Goal: Find specific page/section: Find specific page/section

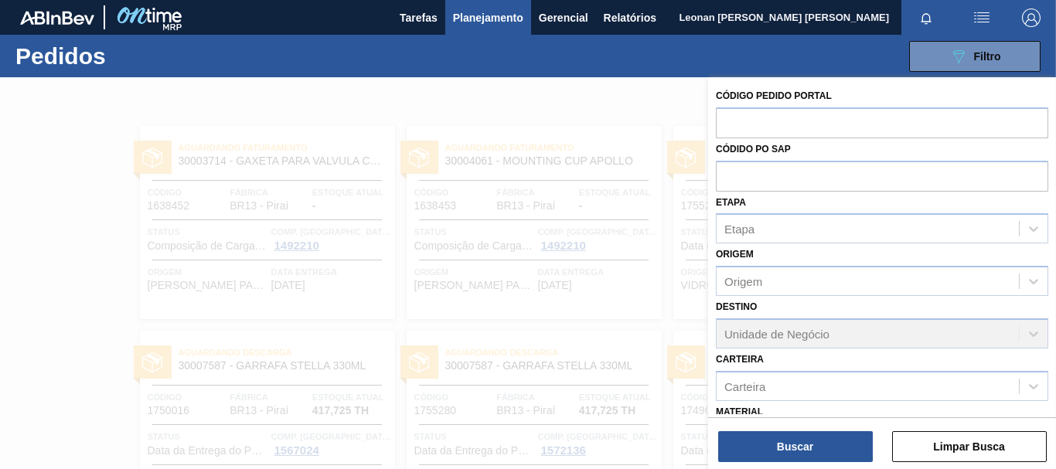
scroll to position [179, 0]
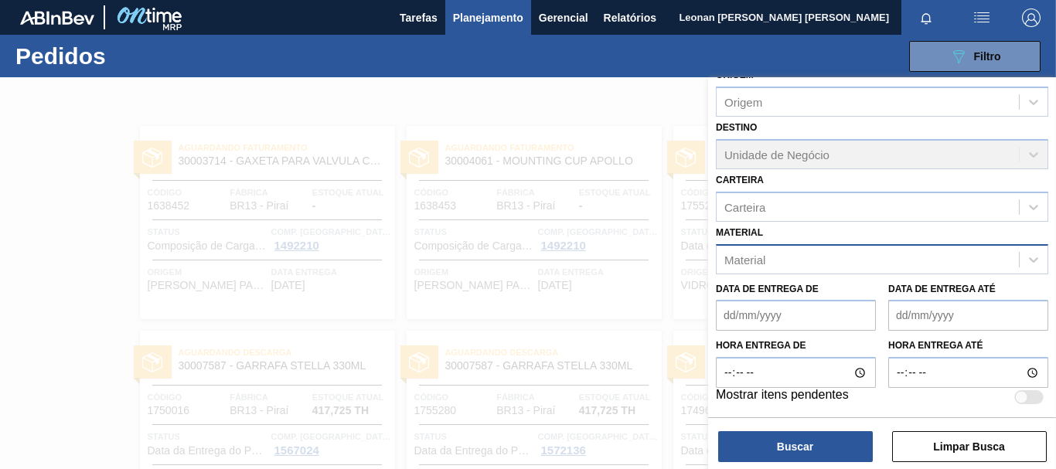
click at [936, 257] on div "Material" at bounding box center [868, 259] width 302 height 22
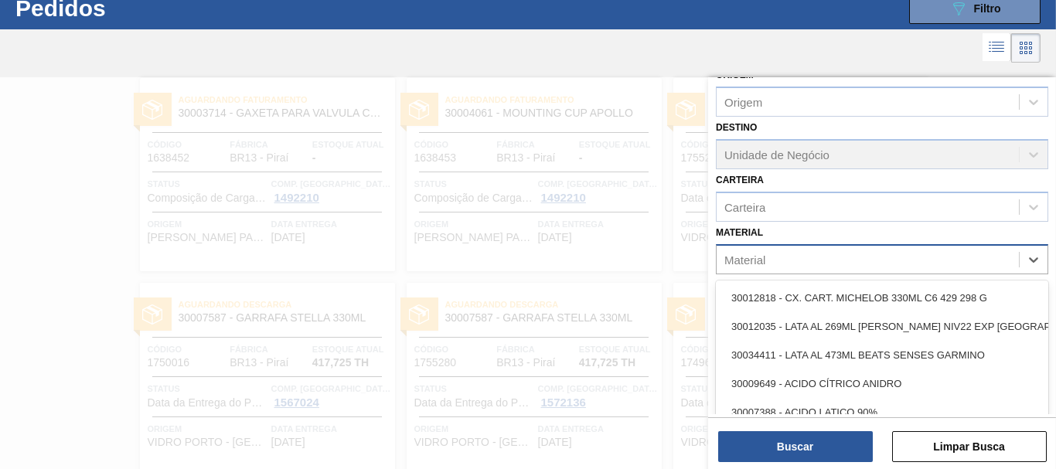
scroll to position [49, 0]
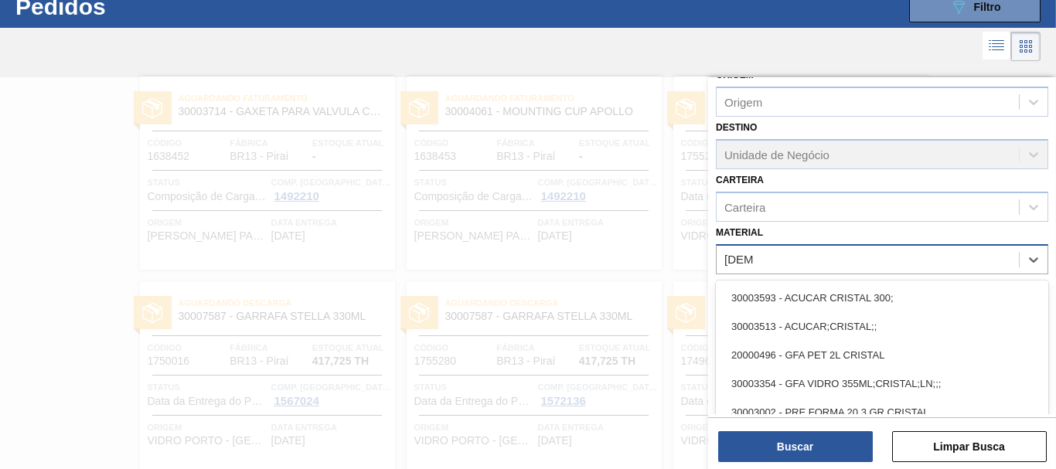
type input "cristal"
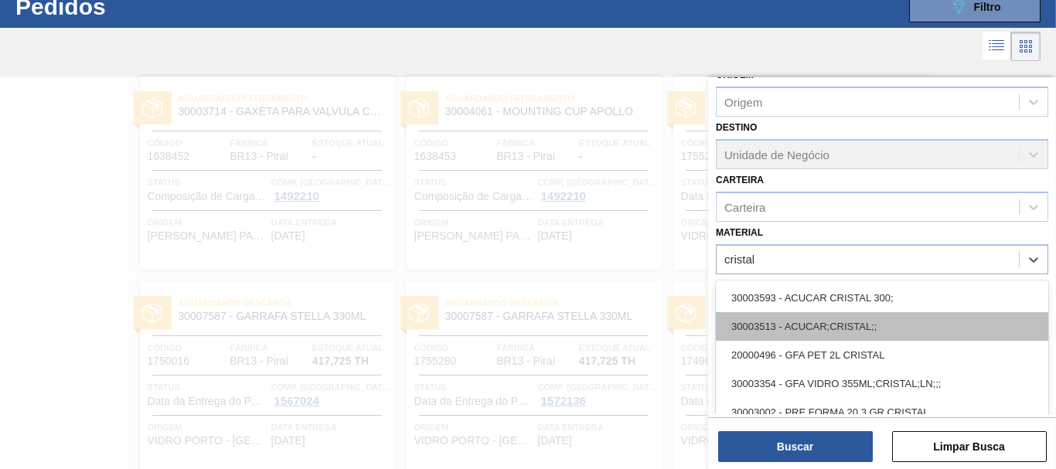
click at [866, 325] on div "30003513 - ACUCAR;CRISTAL;;" at bounding box center [882, 326] width 332 height 29
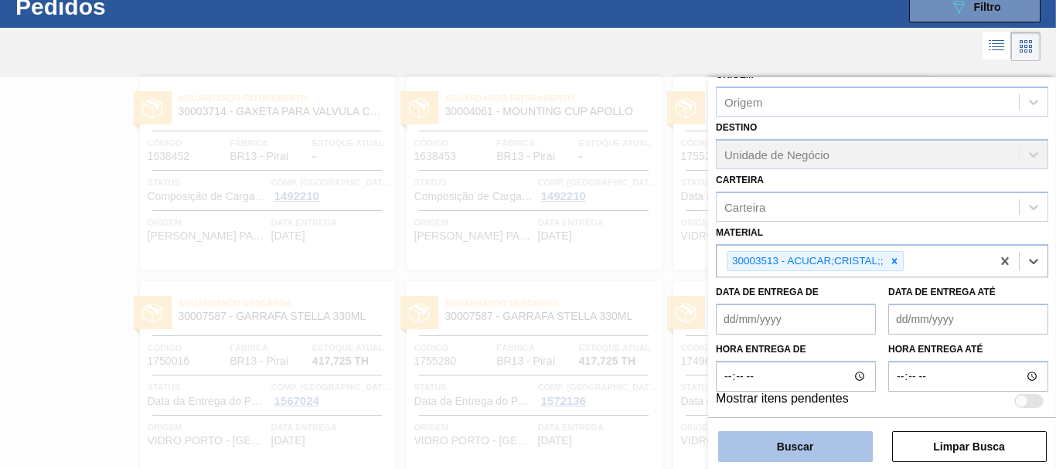
click at [839, 448] on button "Buscar" at bounding box center [795, 446] width 155 height 31
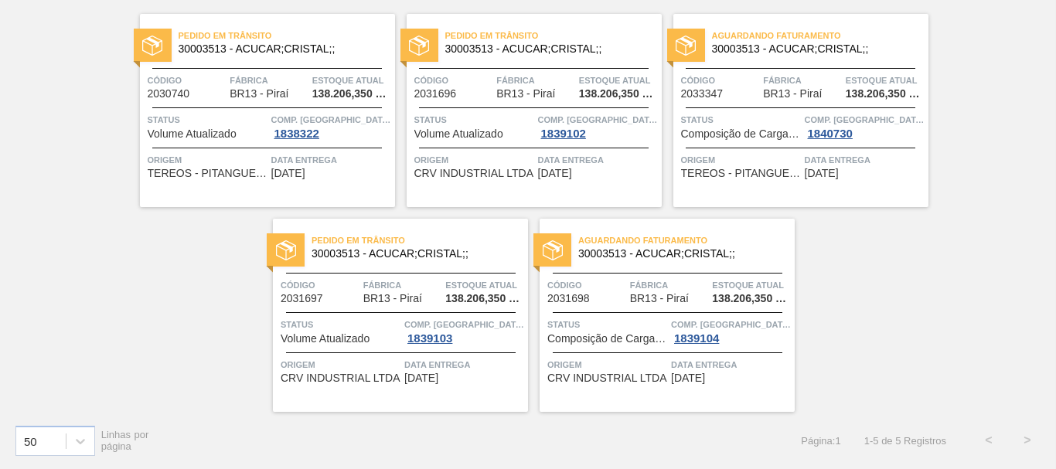
scroll to position [0, 0]
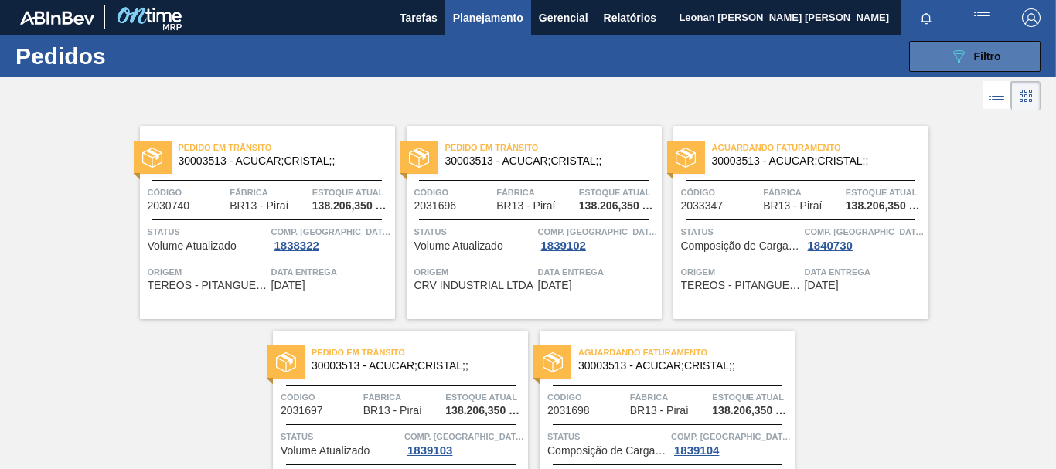
click at [943, 47] on button "089F7B8B-B2A5-4AFE-B5C0-19BA573D28AC Filtro" at bounding box center [974, 56] width 131 height 31
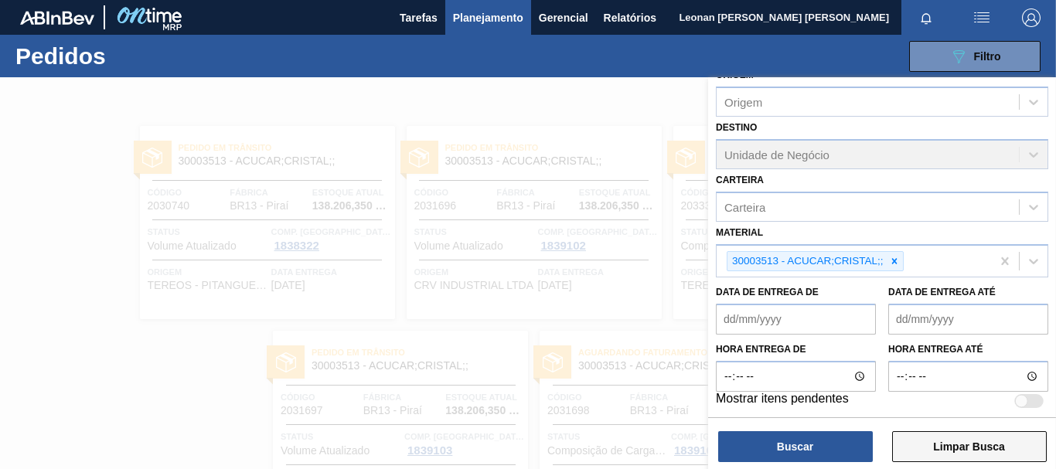
click at [986, 453] on button "Limpar Busca" at bounding box center [969, 446] width 155 height 31
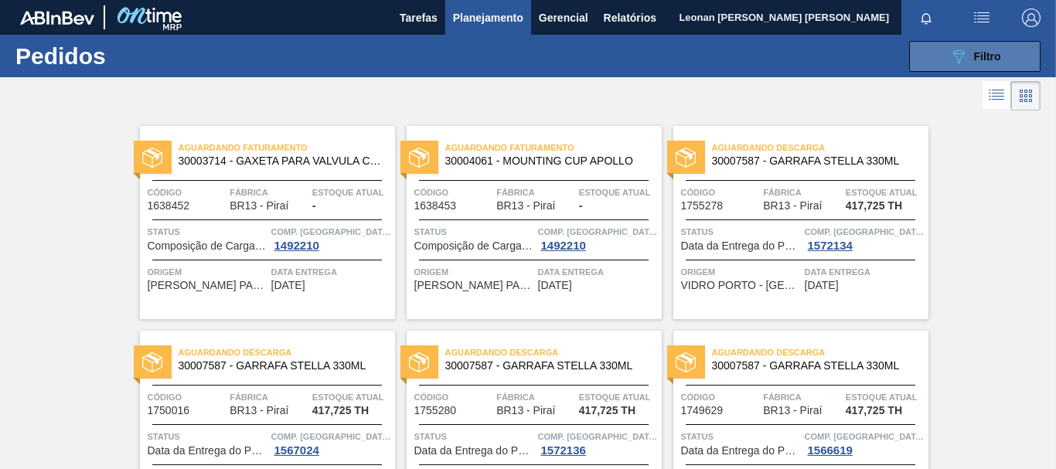
click at [961, 47] on icon "089F7B8B-B2A5-4AFE-B5C0-19BA573D28AC" at bounding box center [958, 56] width 19 height 19
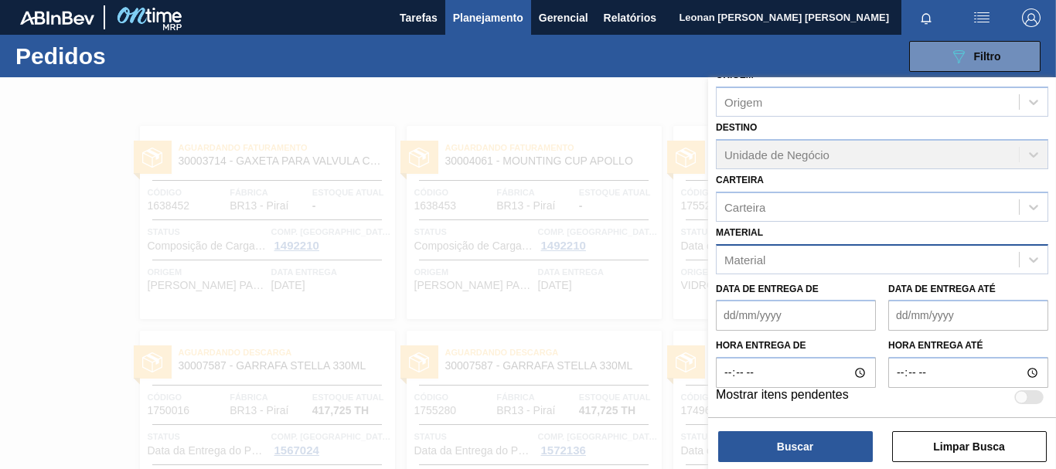
click at [850, 261] on div "Material" at bounding box center [868, 259] width 302 height 22
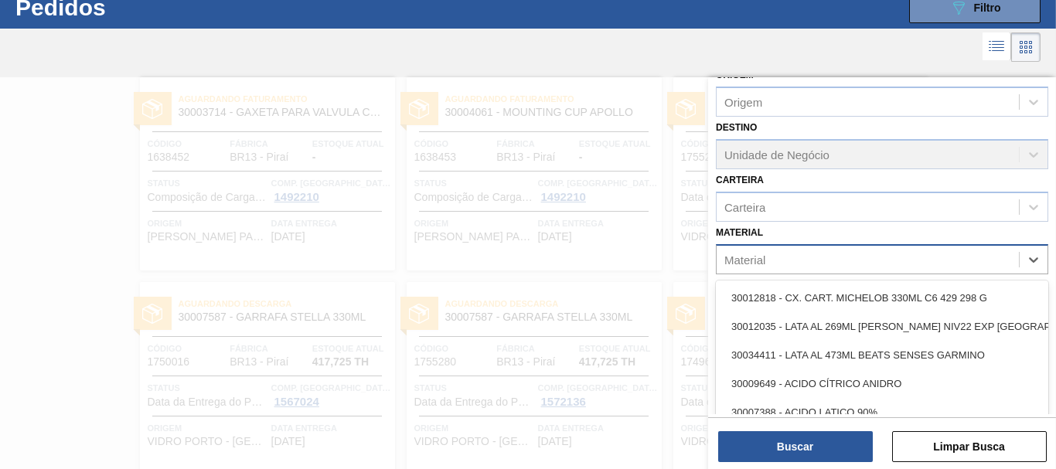
scroll to position [49, 0]
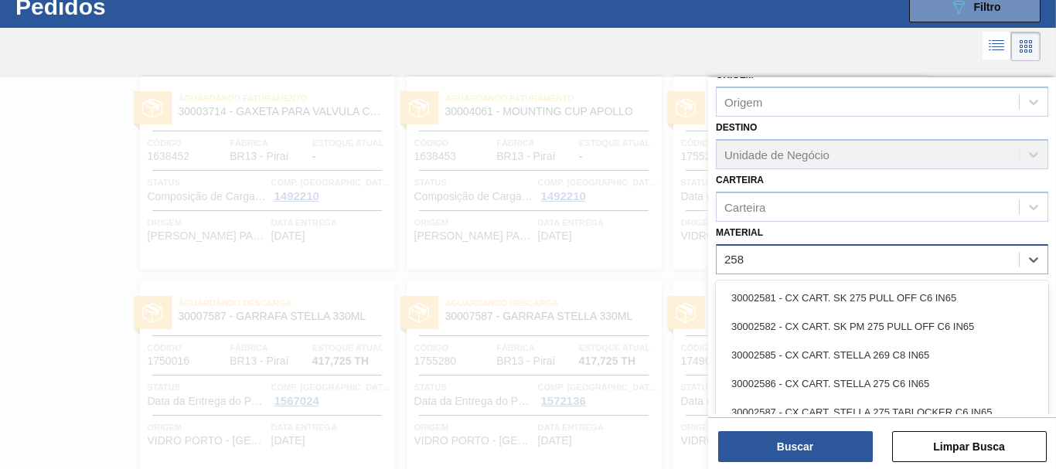
type input "2583"
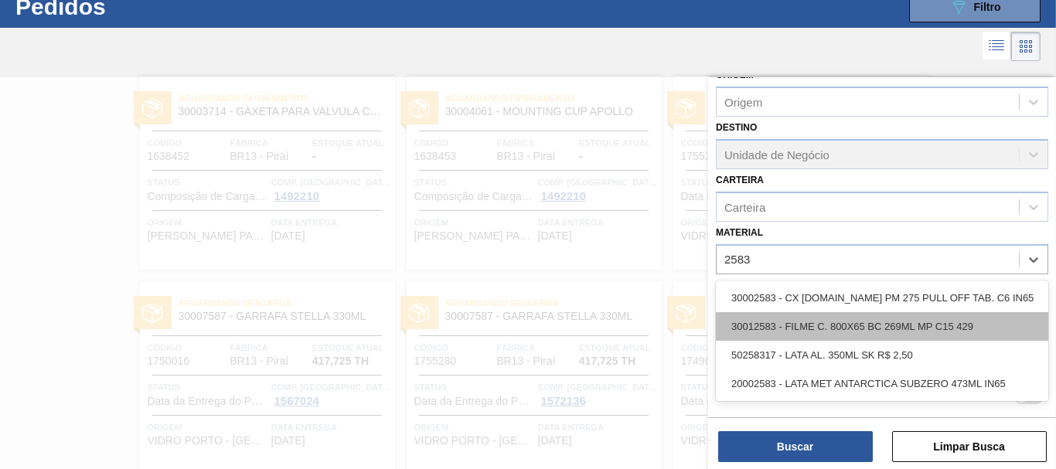
click at [882, 333] on div "30012583 - FILME C. 800X65 BC 269ML MP C15 429" at bounding box center [882, 326] width 332 height 29
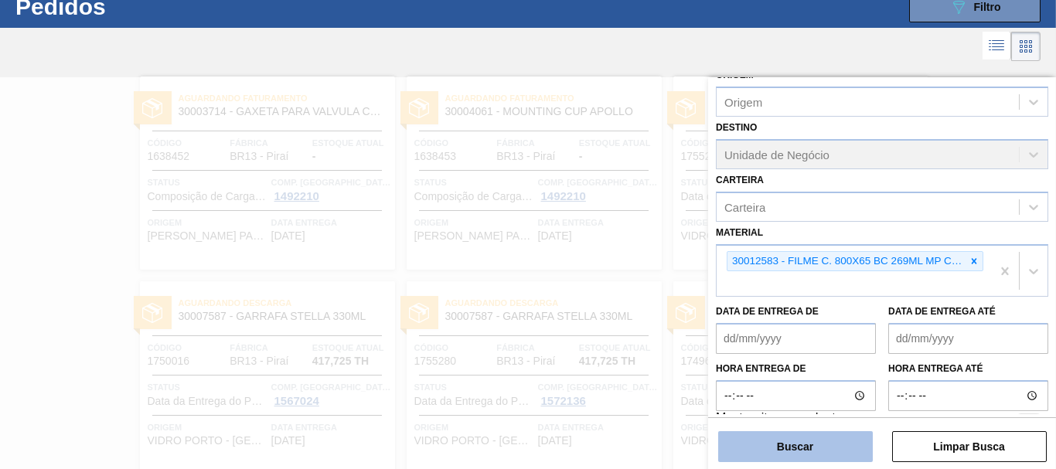
click at [816, 445] on button "Buscar" at bounding box center [795, 446] width 155 height 31
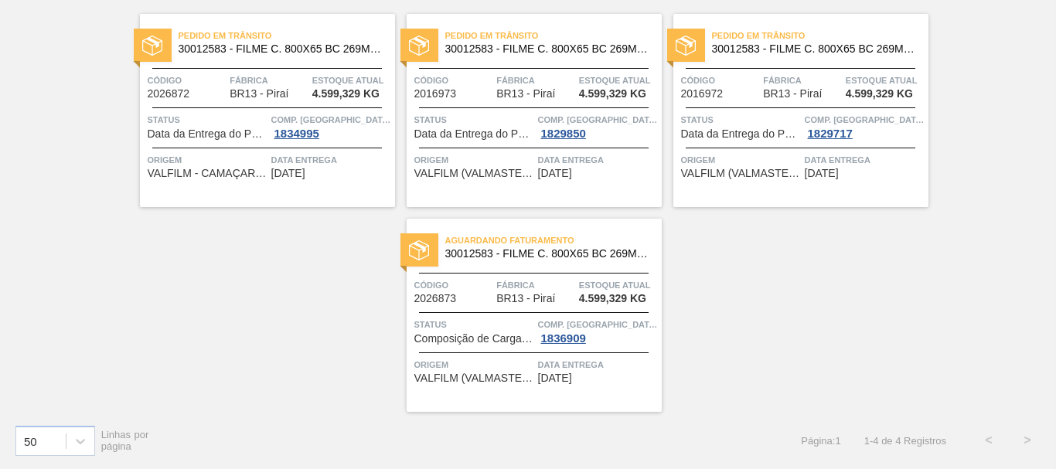
scroll to position [35, 0]
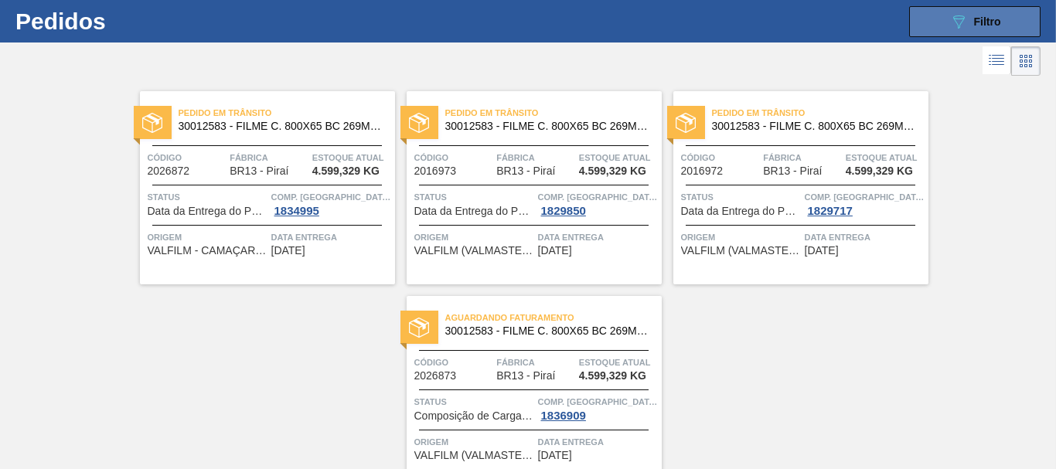
click at [1013, 19] on button "089F7B8B-B2A5-4AFE-B5C0-19BA573D28AC Filtro" at bounding box center [974, 21] width 131 height 31
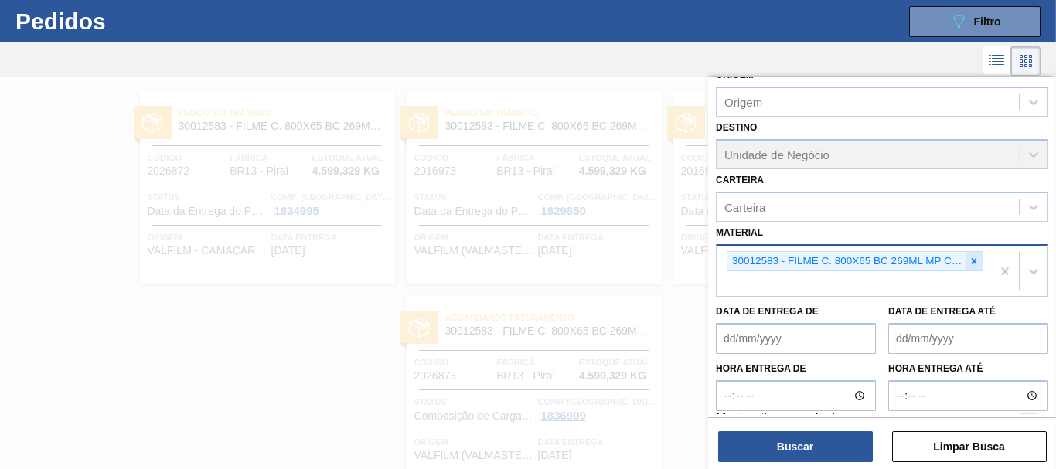
click at [975, 264] on icon at bounding box center [974, 261] width 11 height 11
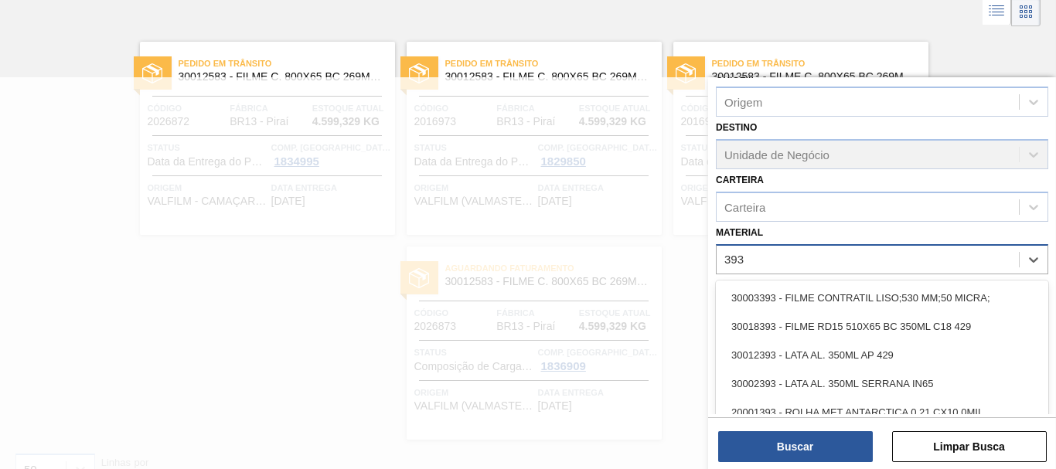
scroll to position [84, 0]
type input "3934"
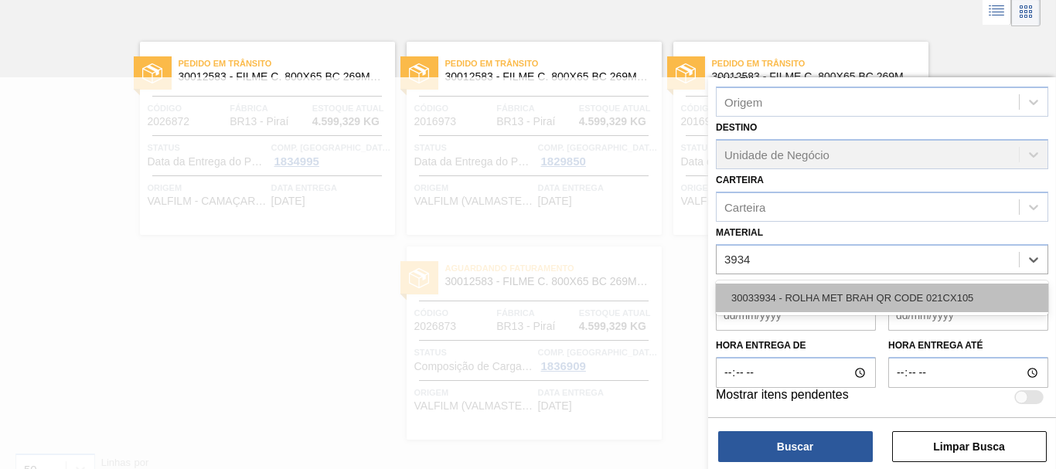
click at [924, 304] on div "30033934 - ROLHA MET BRAH QR CODE 021CX105" at bounding box center [882, 298] width 332 height 29
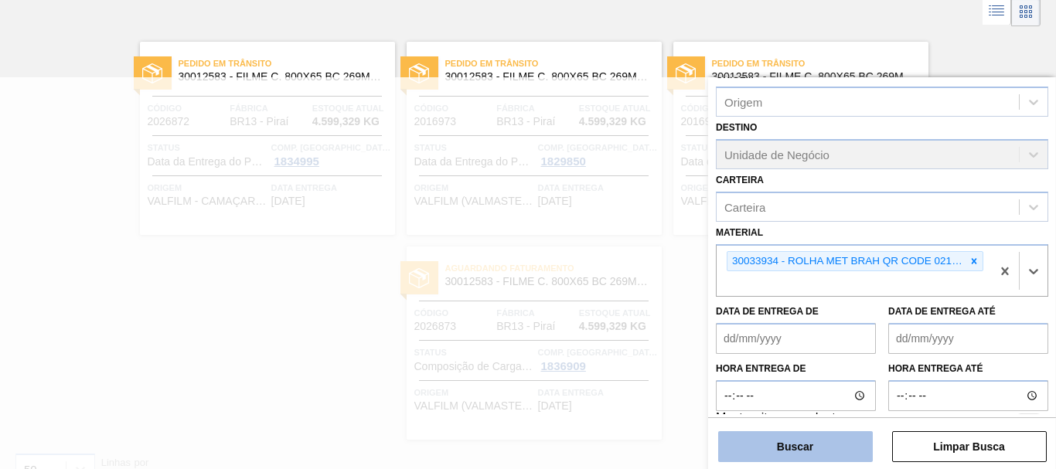
click at [813, 443] on button "Buscar" at bounding box center [795, 446] width 155 height 31
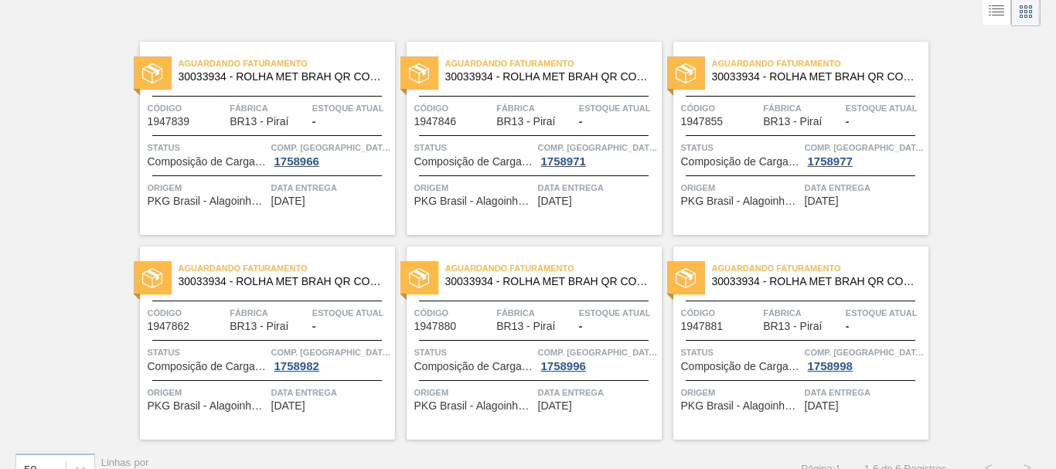
scroll to position [0, 0]
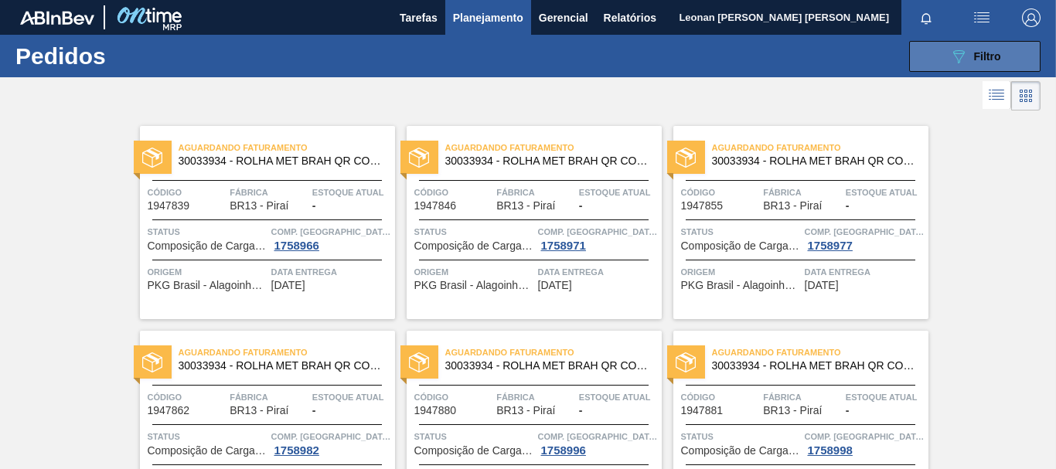
click at [956, 60] on icon "089F7B8B-B2A5-4AFE-B5C0-19BA573D28AC" at bounding box center [958, 56] width 19 height 19
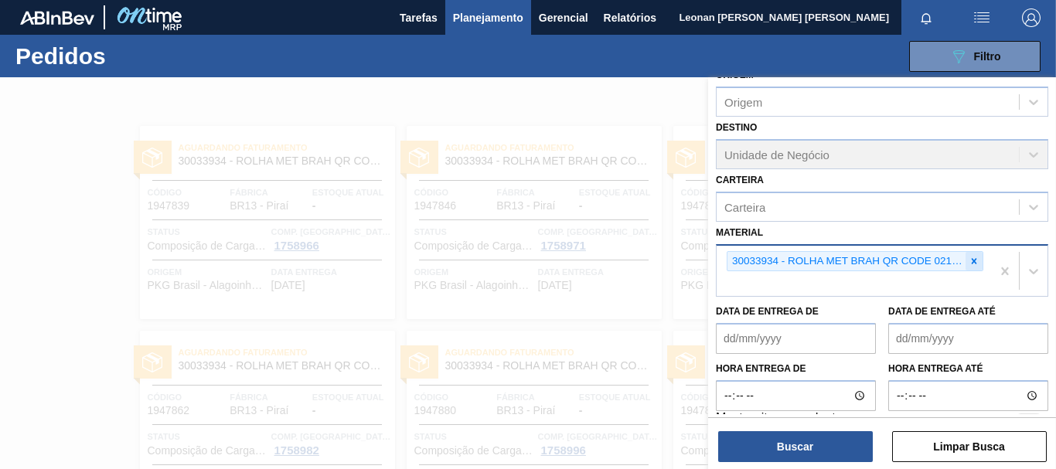
click at [974, 264] on icon at bounding box center [974, 261] width 11 height 11
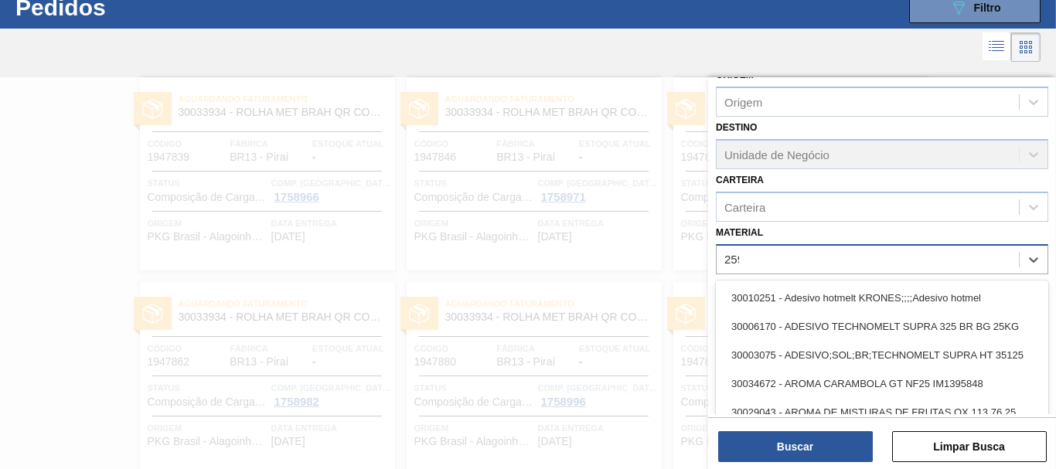
scroll to position [49, 0]
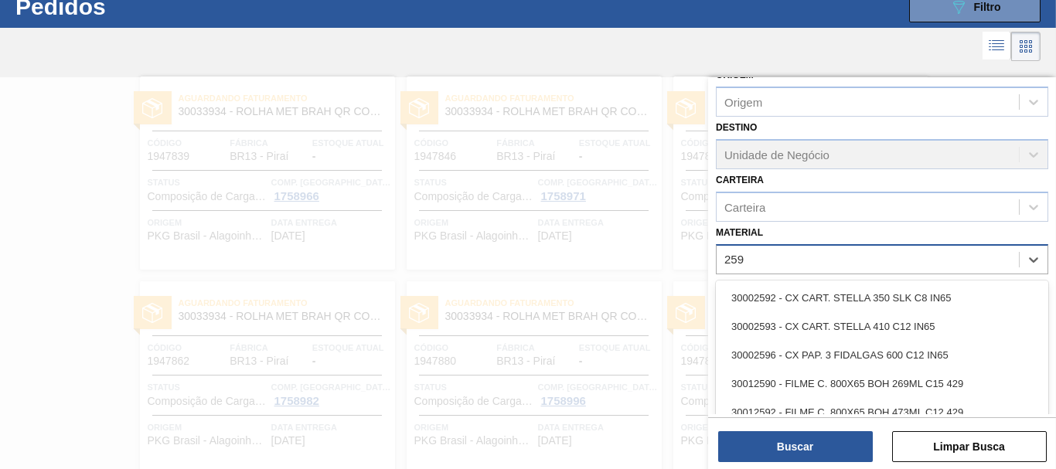
type input "2598"
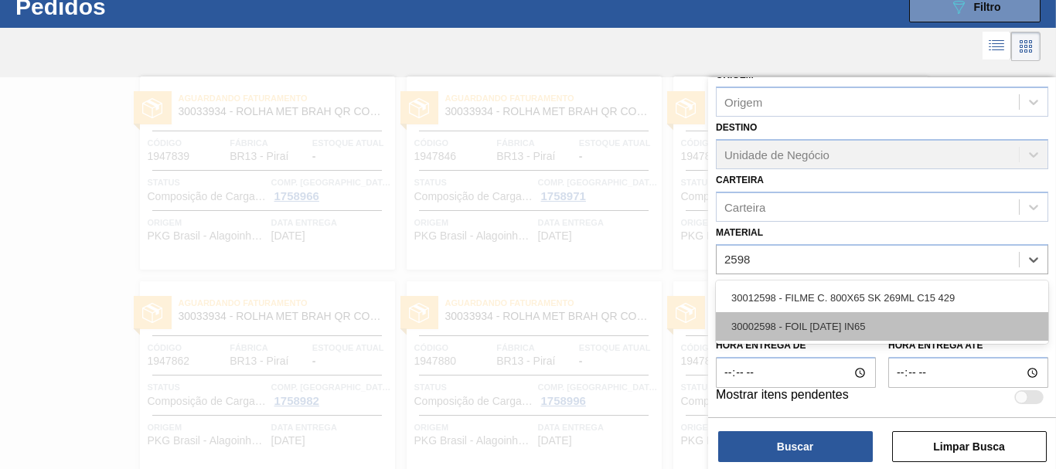
click at [751, 332] on div "30002598 - FOIL [DATE] IN65" at bounding box center [882, 326] width 332 height 29
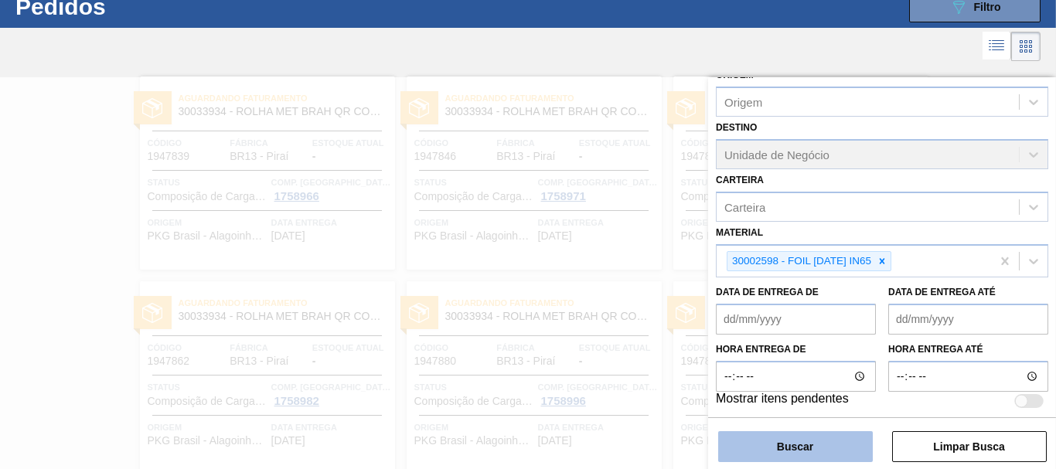
click at [839, 444] on button "Buscar" at bounding box center [795, 446] width 155 height 31
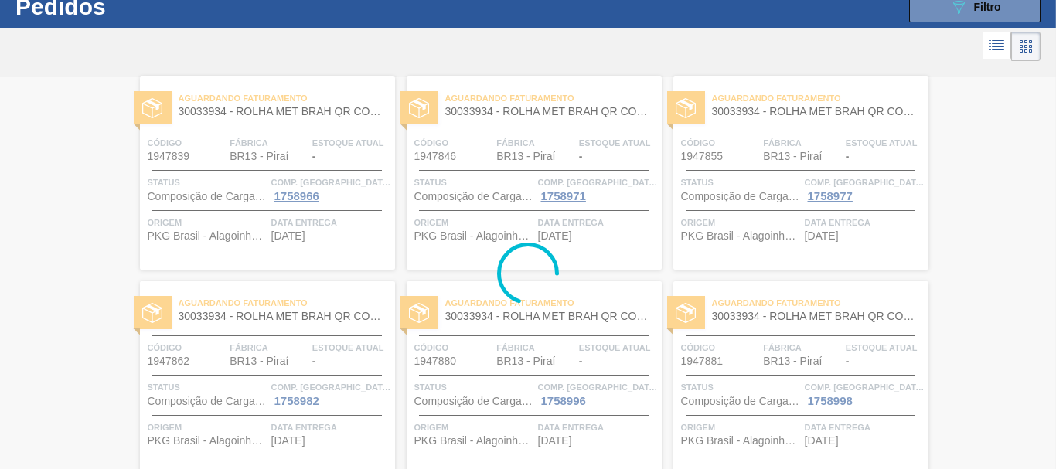
scroll to position [0, 0]
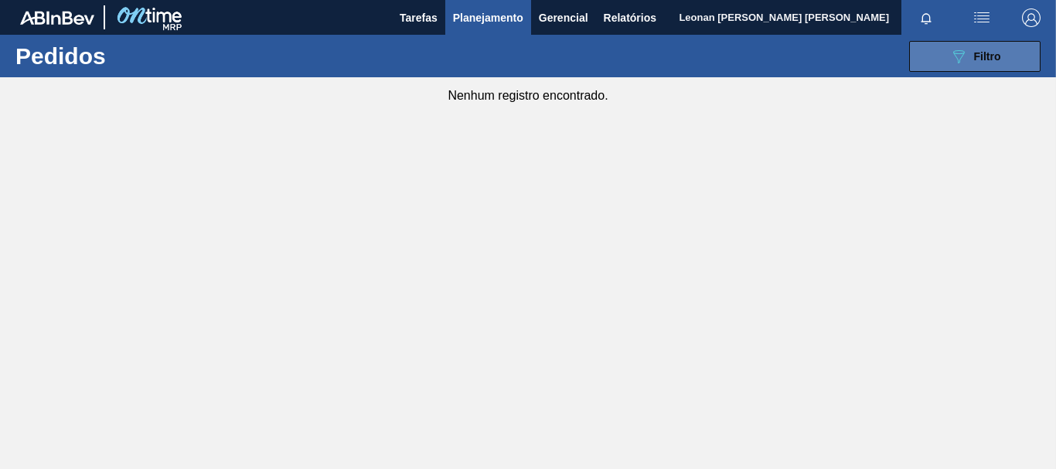
click at [1006, 57] on button "089F7B8B-B2A5-4AFE-B5C0-19BA573D28AC Filtro" at bounding box center [974, 56] width 131 height 31
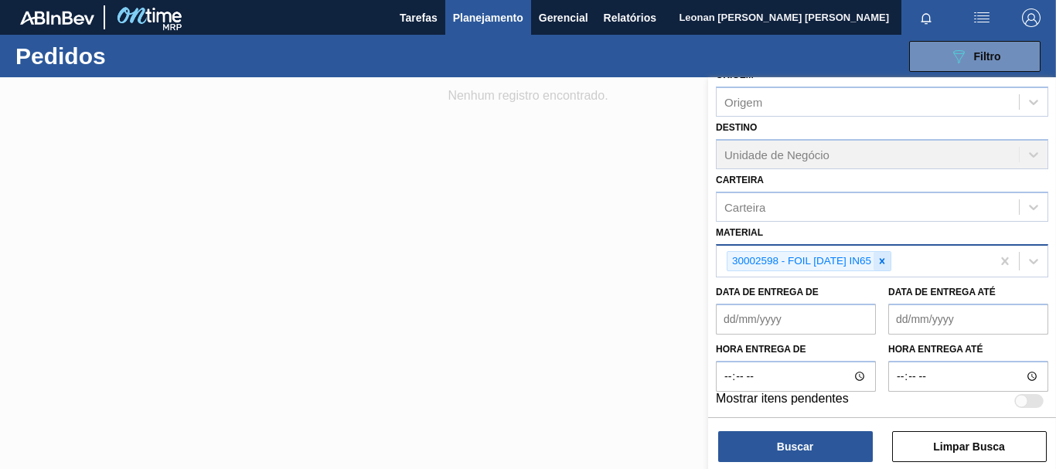
click at [881, 260] on icon at bounding box center [882, 261] width 11 height 11
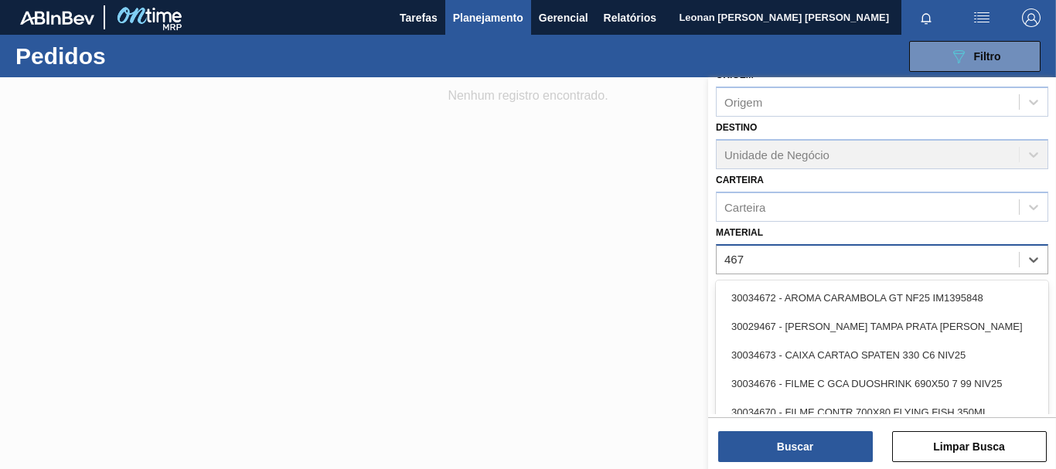
type input "4670"
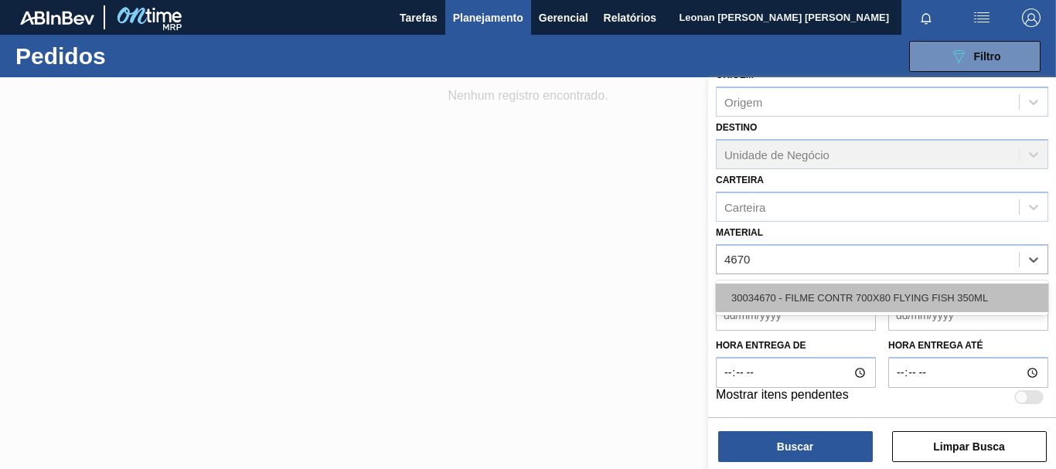
click at [902, 300] on div "30034670 - FILME CONTR 700X80 FLYING FISH 350ML" at bounding box center [882, 298] width 332 height 29
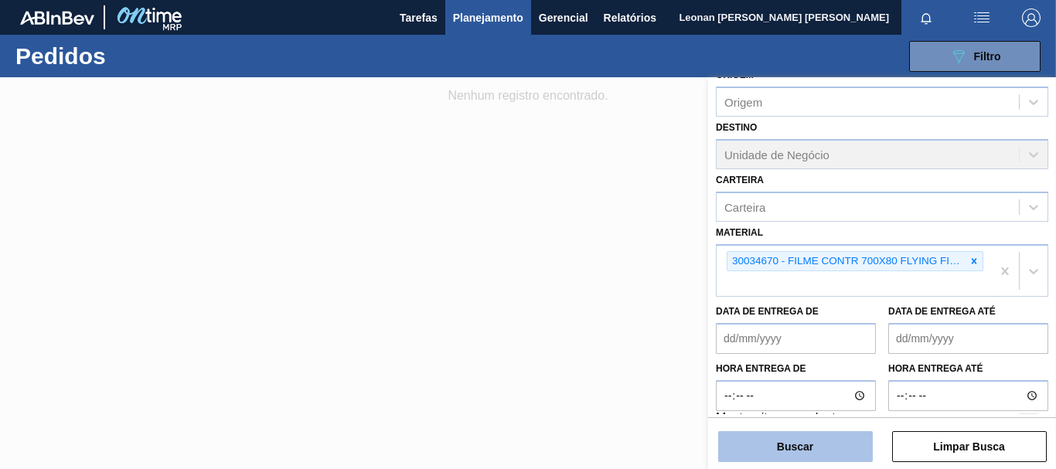
click at [838, 452] on button "Buscar" at bounding box center [795, 446] width 155 height 31
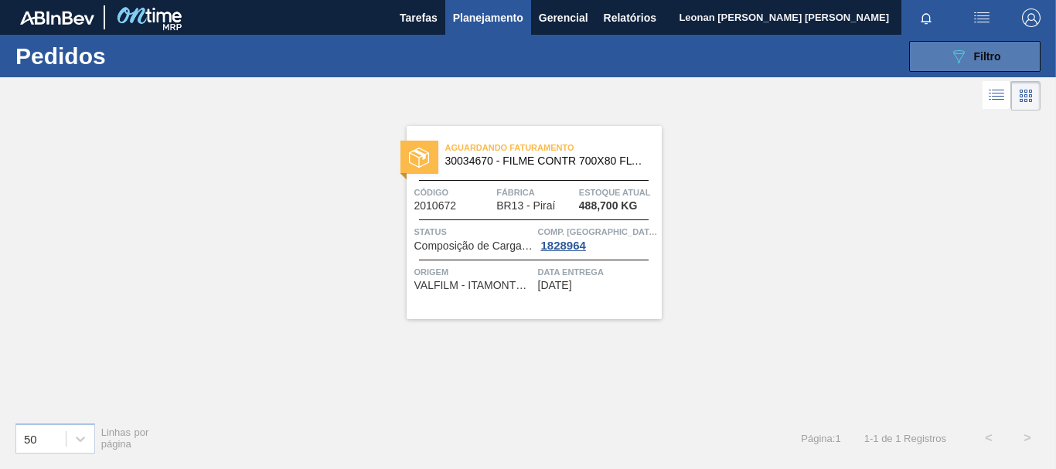
click at [963, 51] on icon at bounding box center [959, 56] width 12 height 13
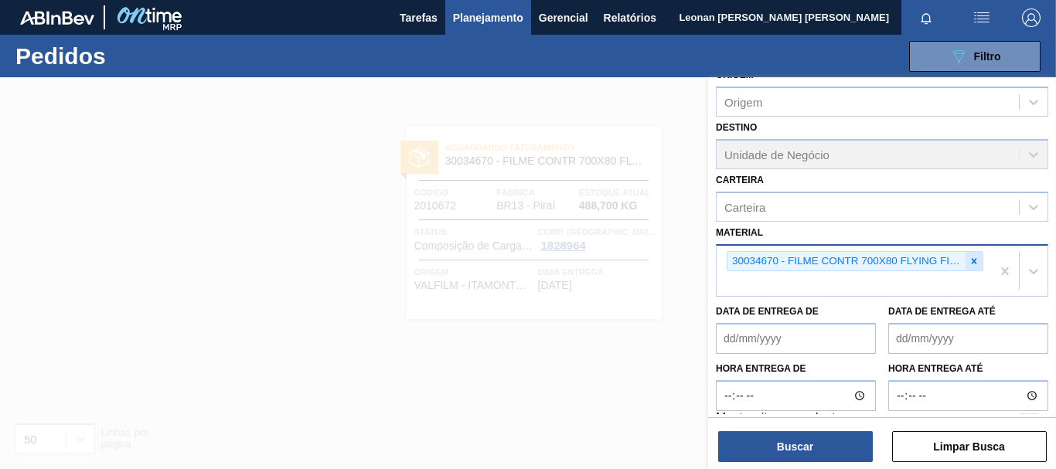
click at [975, 261] on icon at bounding box center [974, 261] width 11 height 11
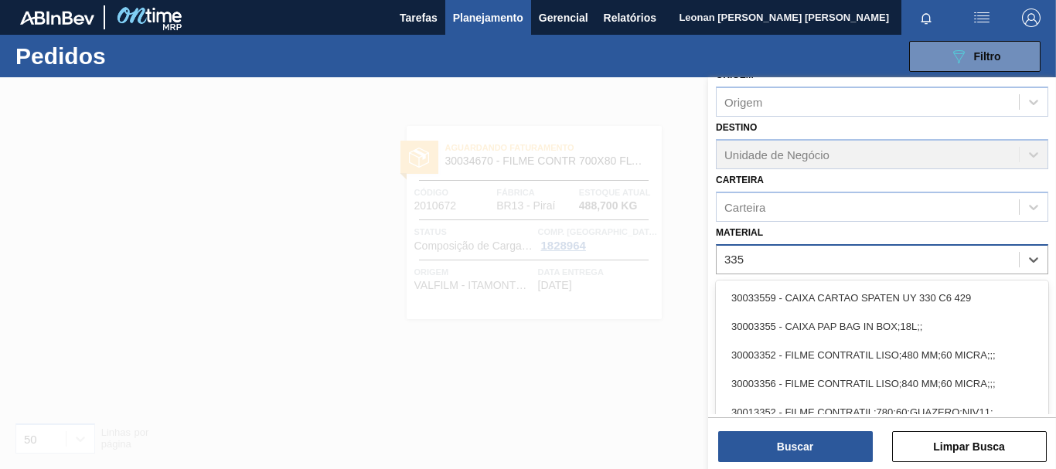
type input "3359"
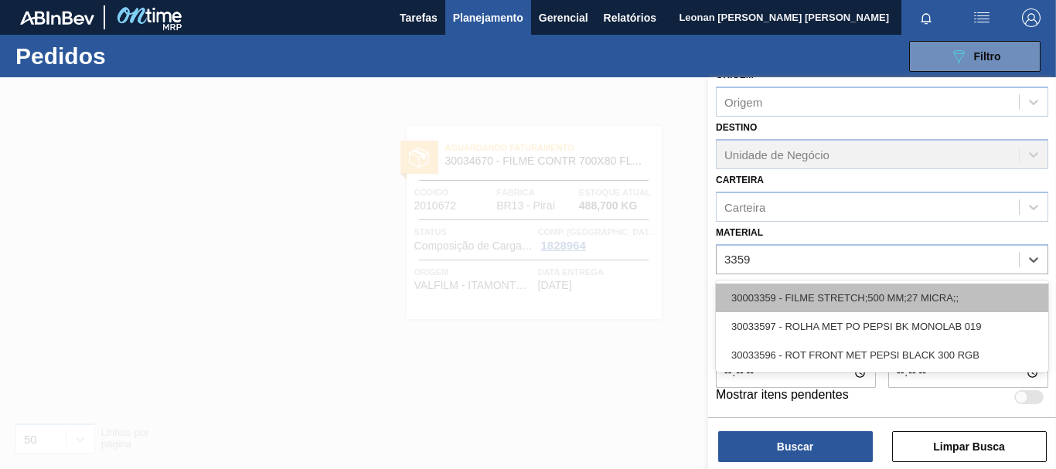
click at [880, 291] on div "30003359 - FILME STRETCH;500 MM;27 MICRA;;" at bounding box center [882, 298] width 332 height 29
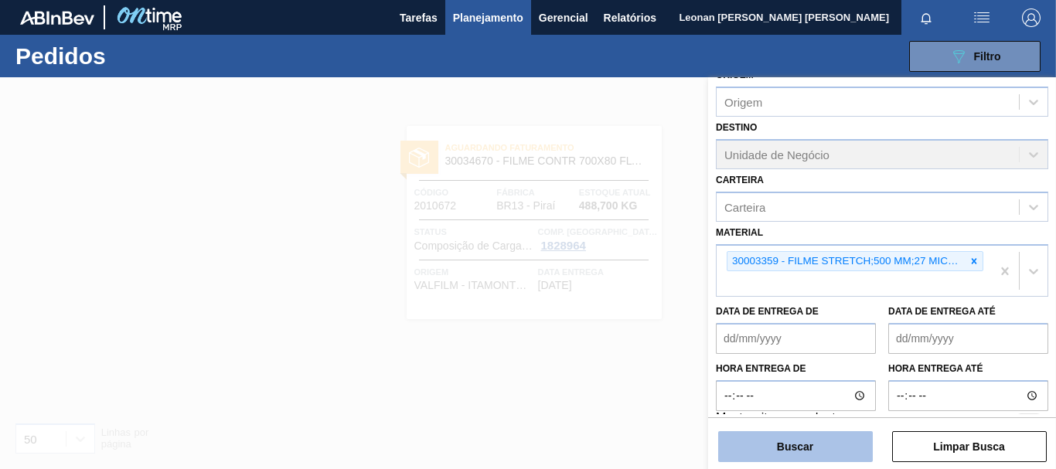
click at [833, 451] on button "Buscar" at bounding box center [795, 446] width 155 height 31
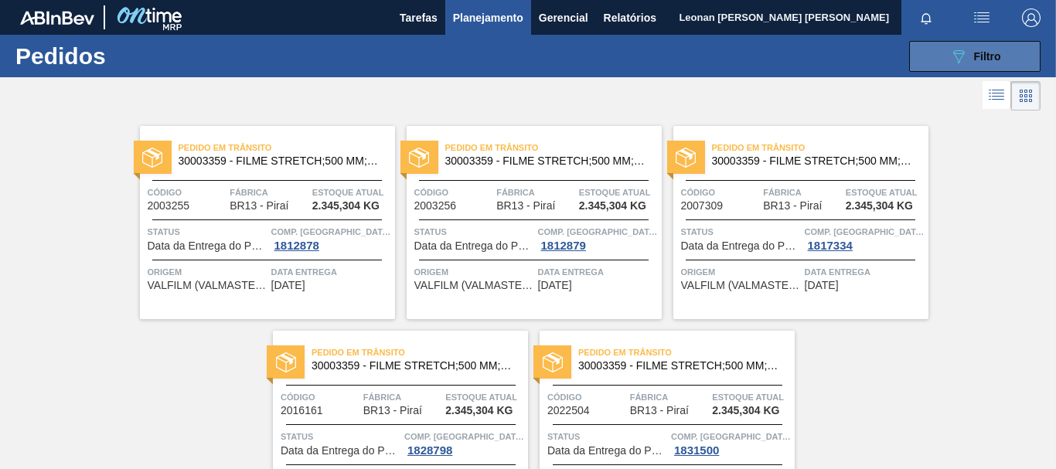
click at [974, 56] on span "Filtro" at bounding box center [987, 56] width 27 height 12
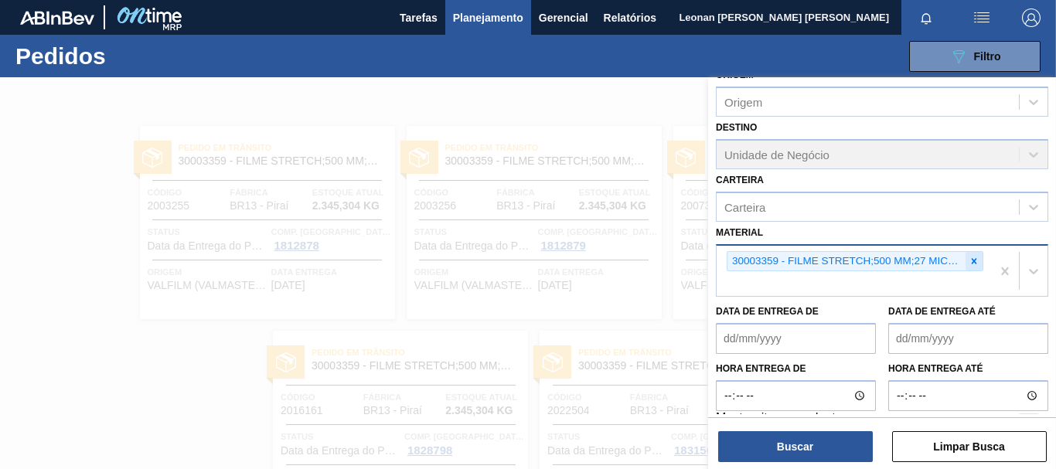
click at [973, 257] on icon at bounding box center [974, 261] width 11 height 11
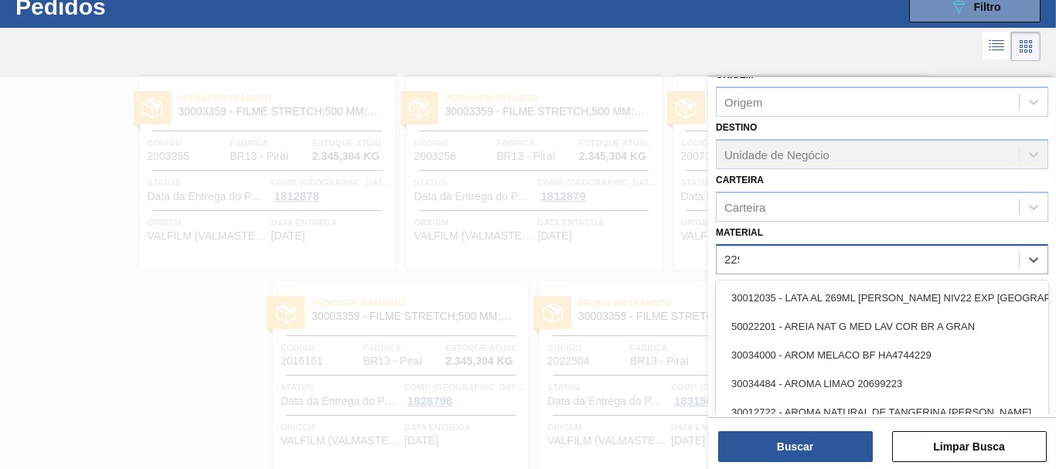
scroll to position [49, 0]
type input "2293"
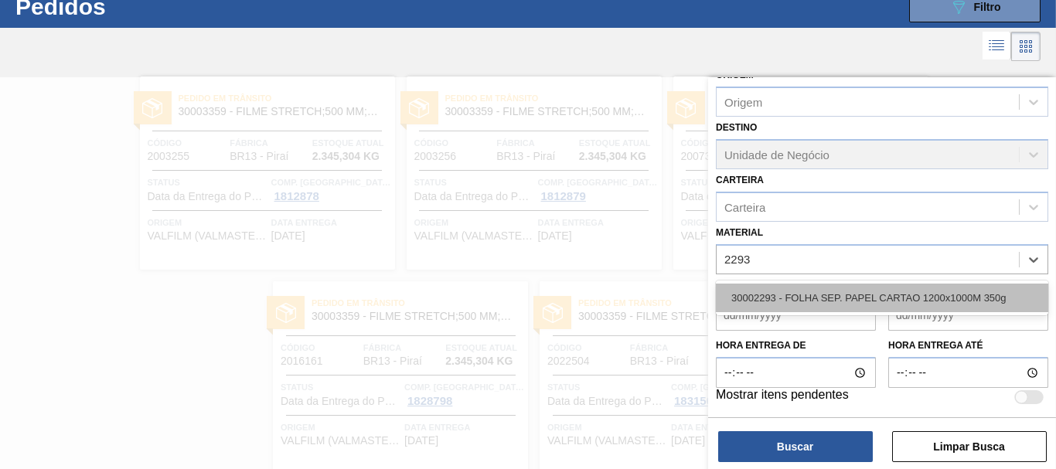
click at [970, 294] on div "30002293 - FOLHA SEP. PAPEL CARTAO 1200x1000M 350g" at bounding box center [882, 298] width 332 height 29
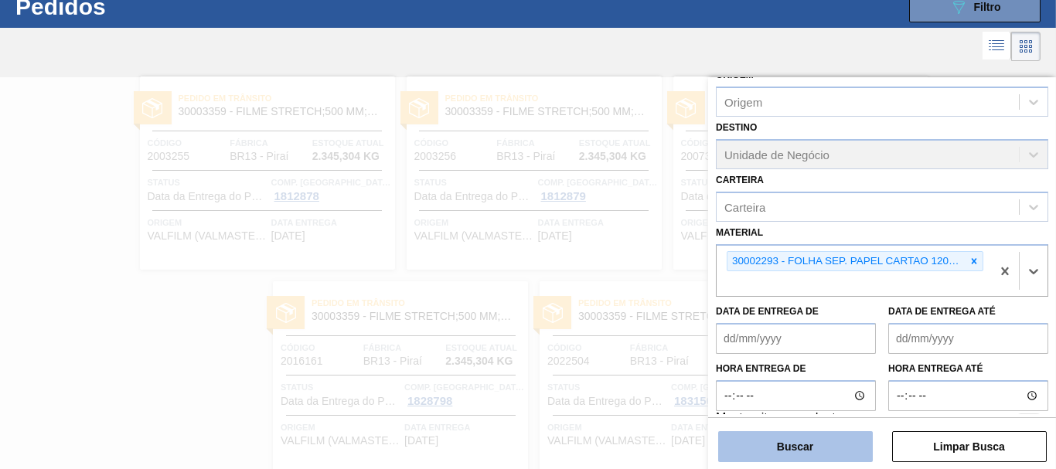
click at [848, 441] on button "Buscar" at bounding box center [795, 446] width 155 height 31
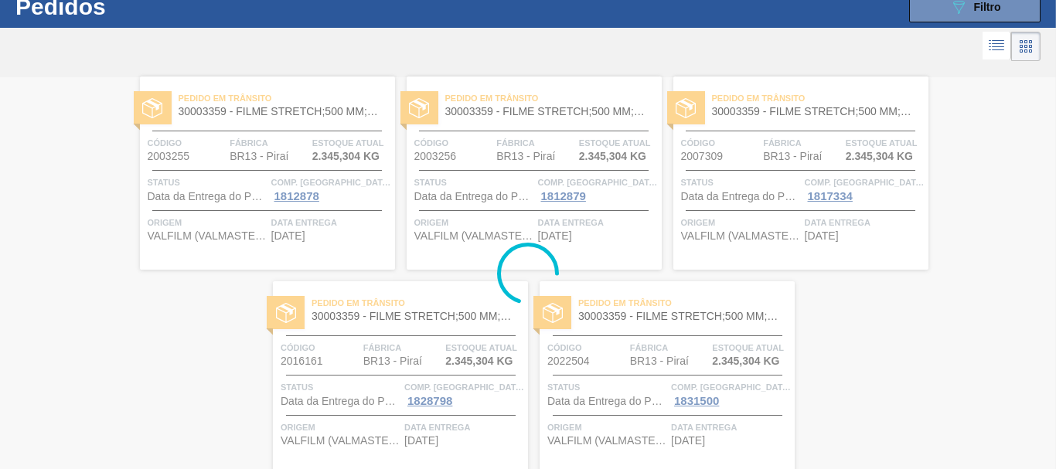
scroll to position [0, 0]
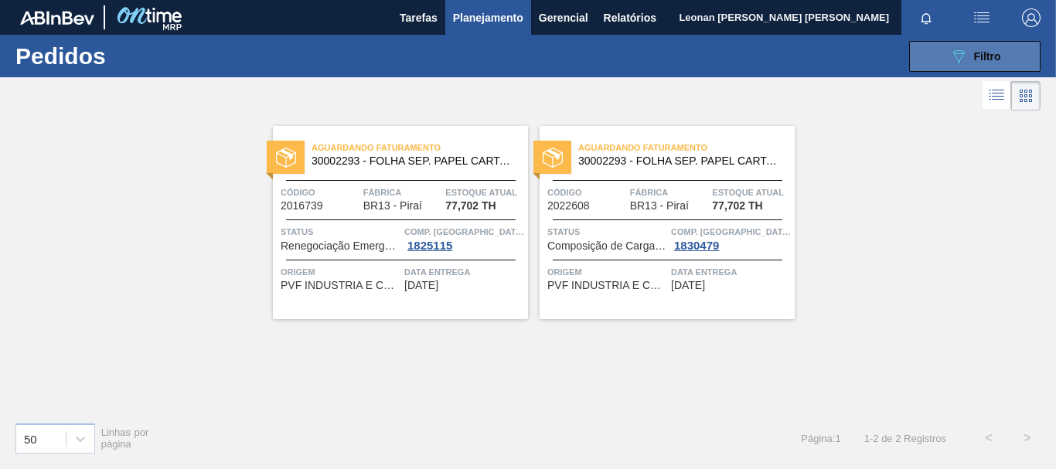
click at [952, 51] on icon "089F7B8B-B2A5-4AFE-B5C0-19BA573D28AC" at bounding box center [958, 56] width 19 height 19
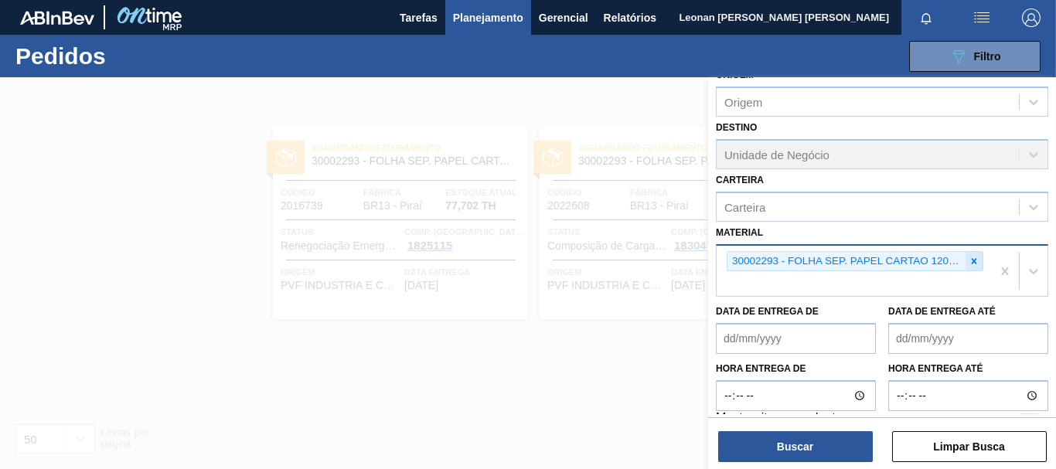
click at [976, 264] on icon at bounding box center [974, 261] width 11 height 11
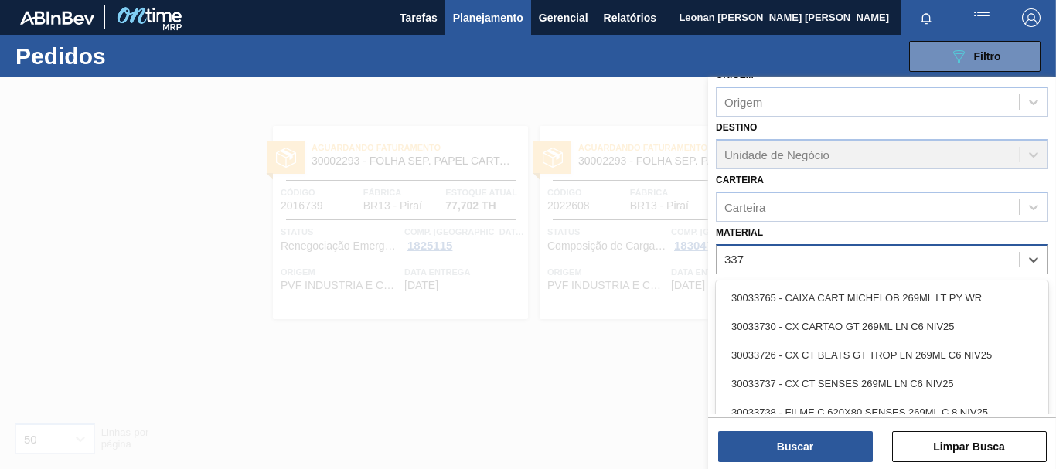
type input "3371"
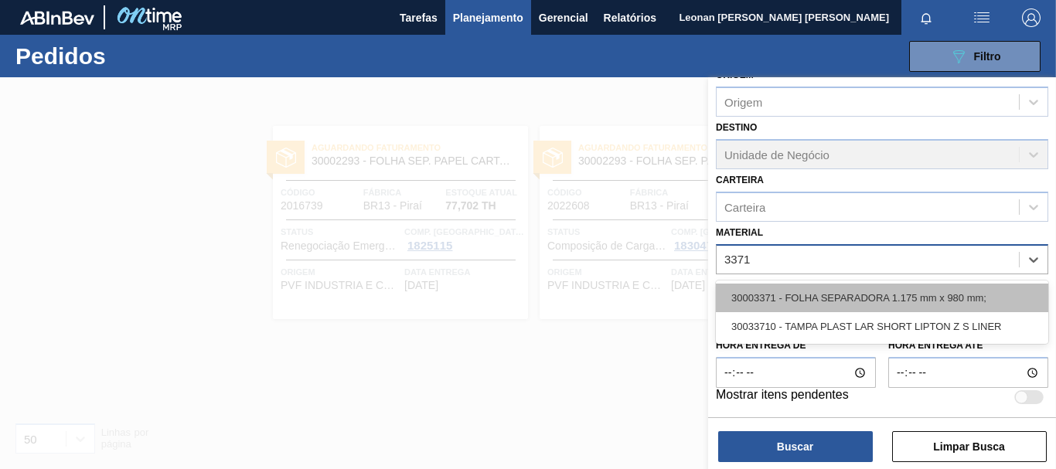
click at [897, 296] on div "30003371 - FOLHA SEPARADORA 1.175 mm x 980 mm;" at bounding box center [882, 298] width 332 height 29
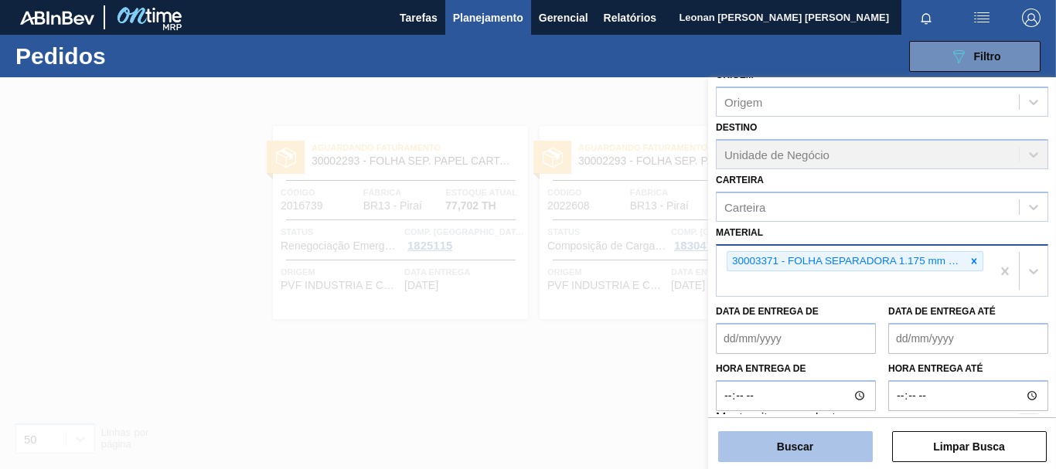
click at [817, 458] on button "Buscar" at bounding box center [795, 446] width 155 height 31
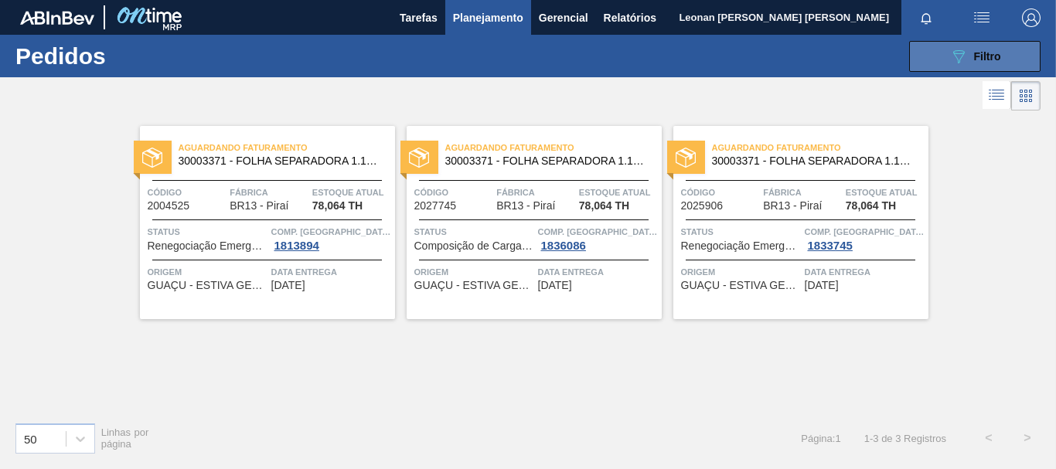
click at [974, 59] on span "Filtro" at bounding box center [987, 56] width 27 height 12
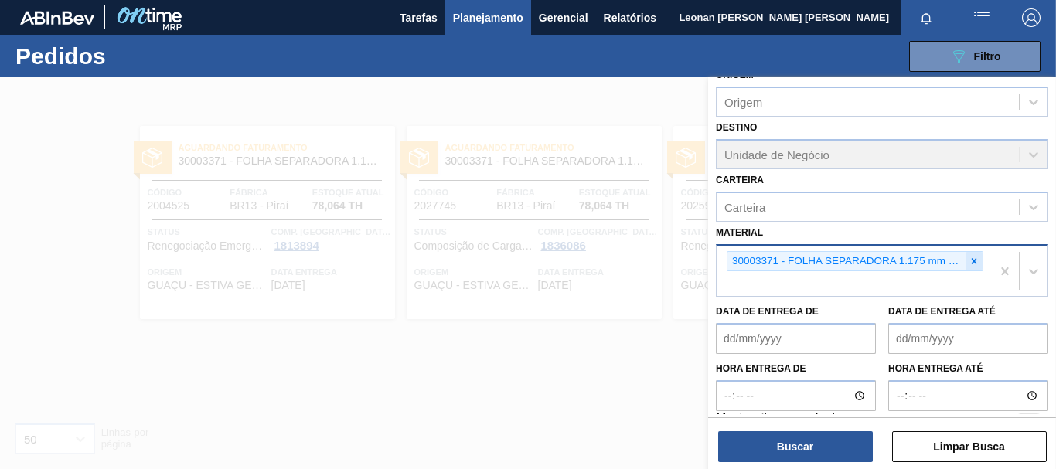
click at [973, 261] on icon at bounding box center [974, 260] width 5 height 5
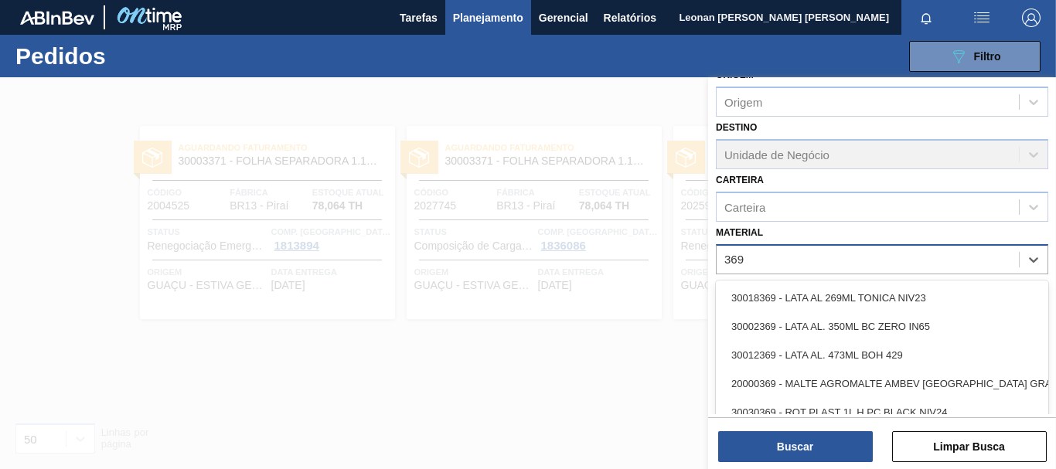
type input "3696"
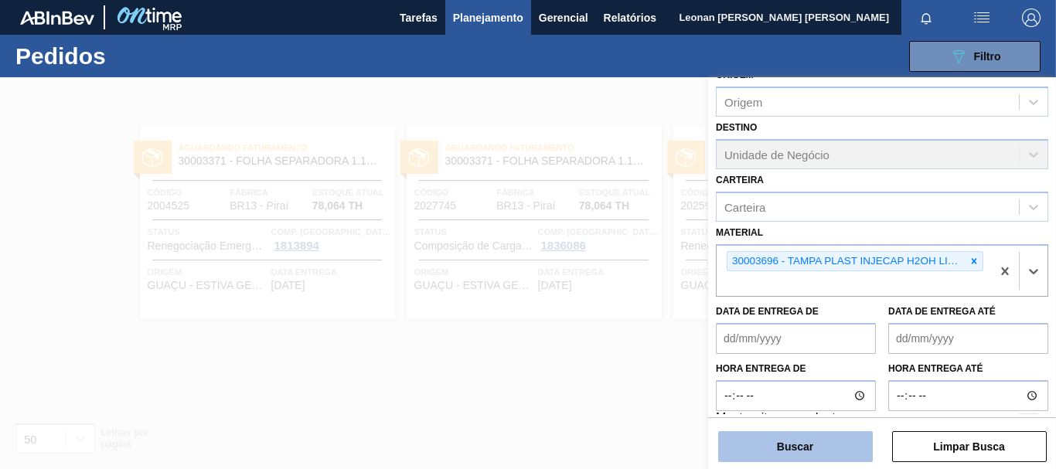
click at [828, 448] on button "Buscar" at bounding box center [795, 446] width 155 height 31
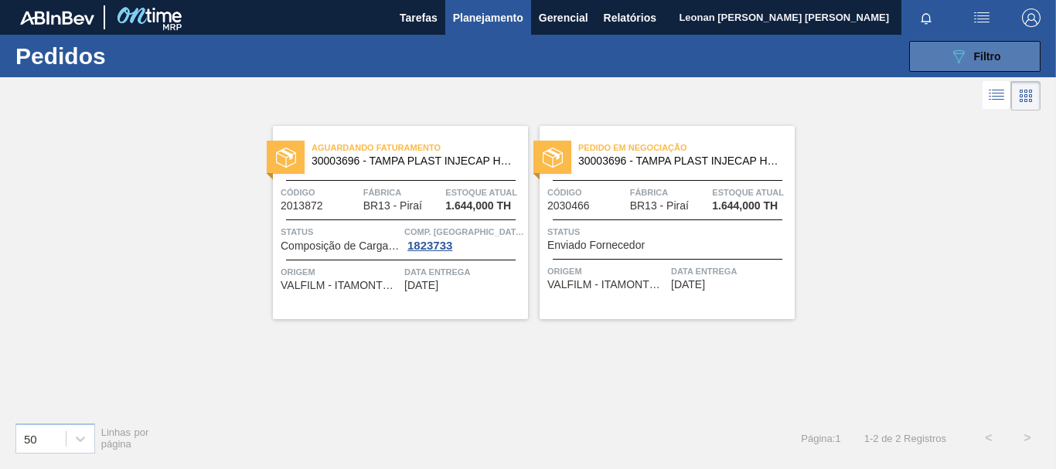
click at [934, 56] on button "089F7B8B-B2A5-4AFE-B5C0-19BA573D28AC Filtro" at bounding box center [974, 56] width 131 height 31
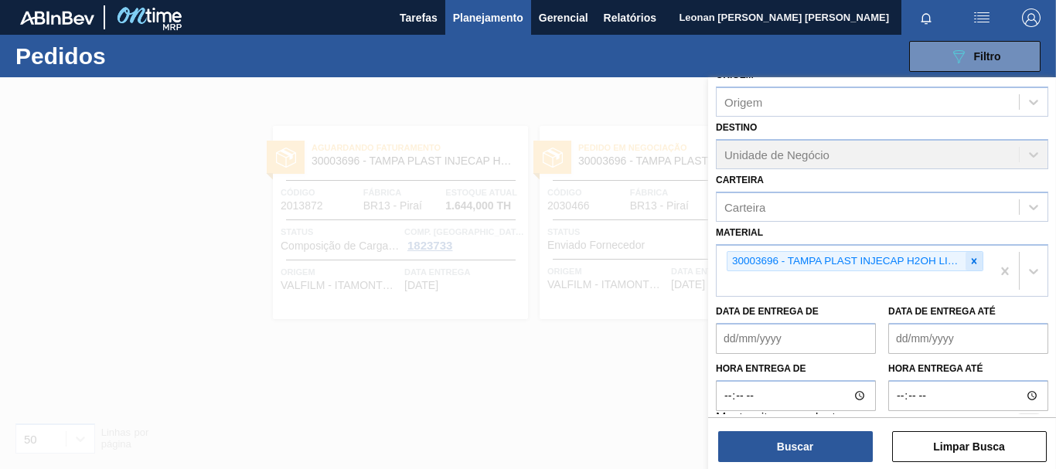
click at [969, 260] on icon at bounding box center [974, 261] width 11 height 11
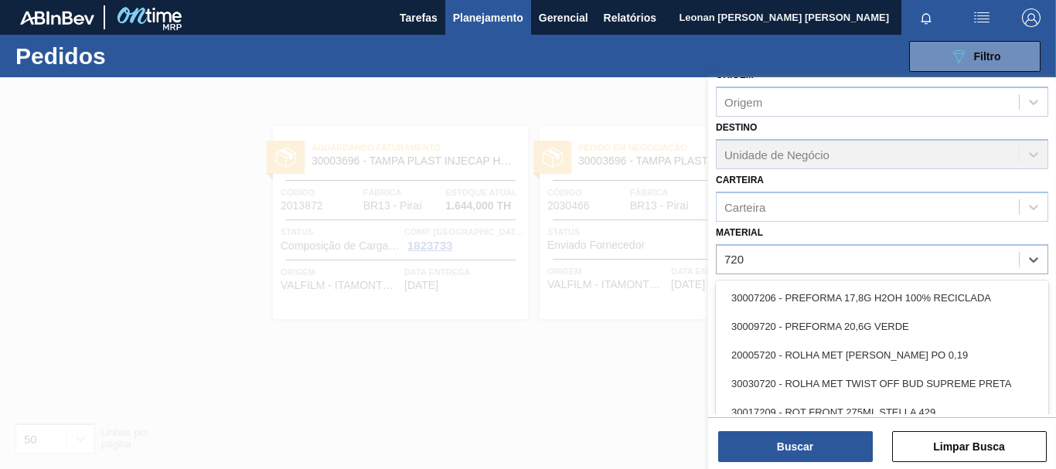
type input "7206"
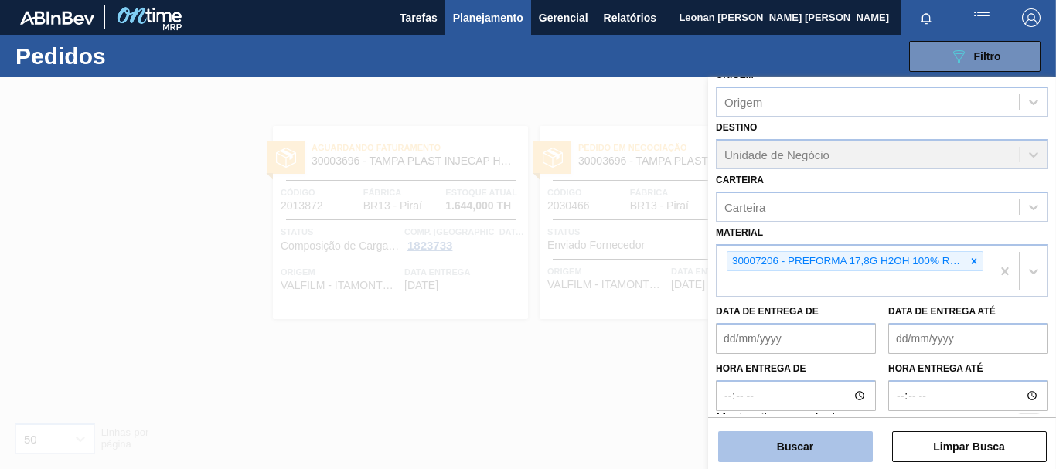
click at [798, 448] on button "Buscar" at bounding box center [795, 446] width 155 height 31
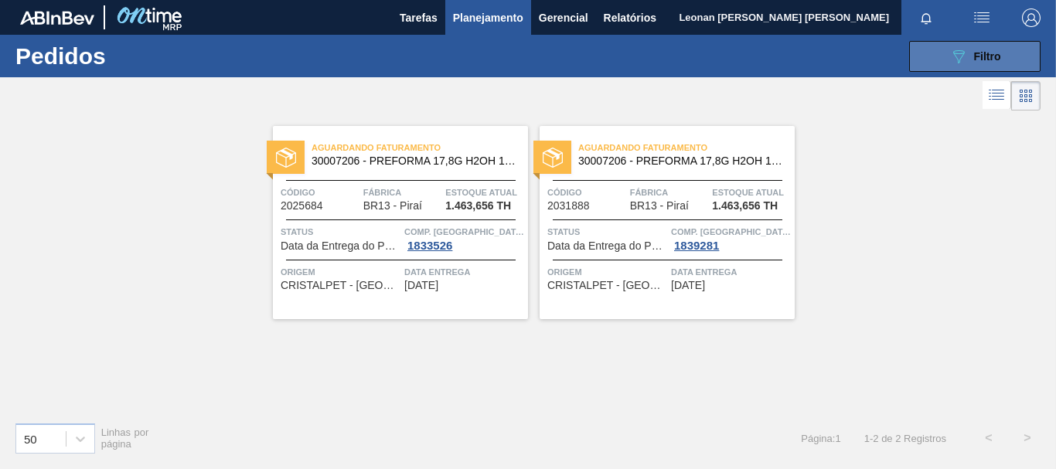
click at [962, 61] on icon "089F7B8B-B2A5-4AFE-B5C0-19BA573D28AC" at bounding box center [958, 56] width 19 height 19
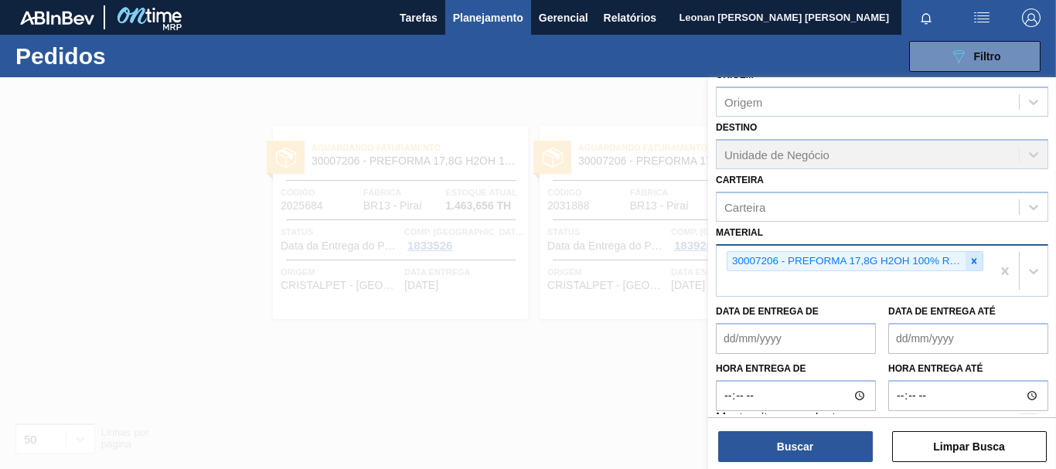
click at [973, 259] on icon at bounding box center [974, 260] width 5 height 5
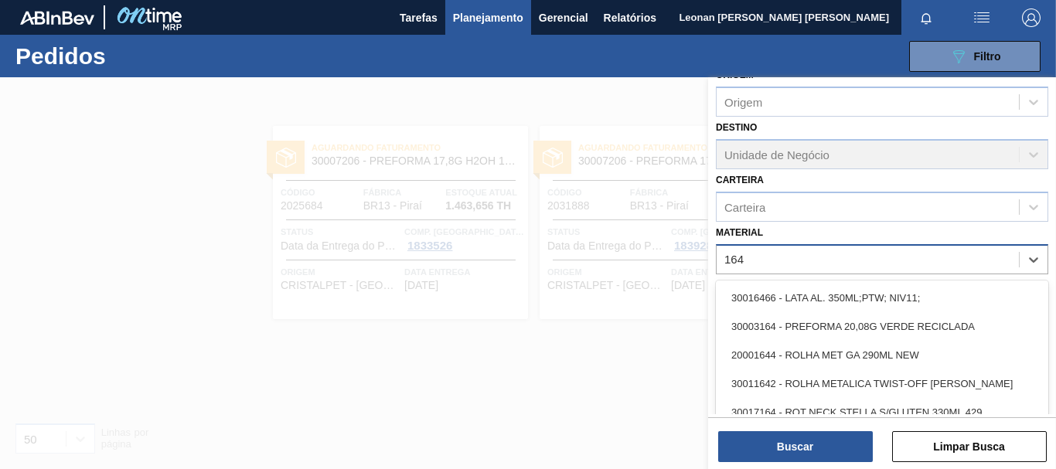
type input "1645"
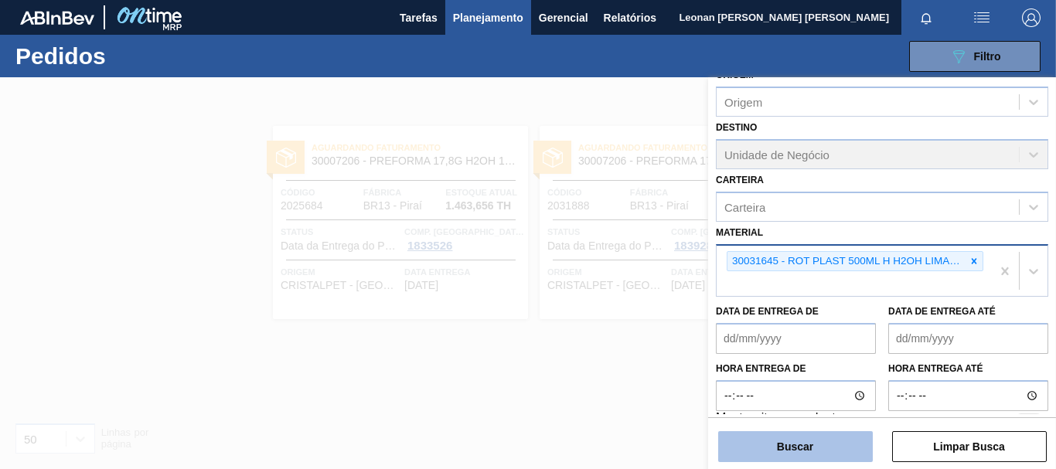
click at [815, 448] on button "Buscar" at bounding box center [795, 446] width 155 height 31
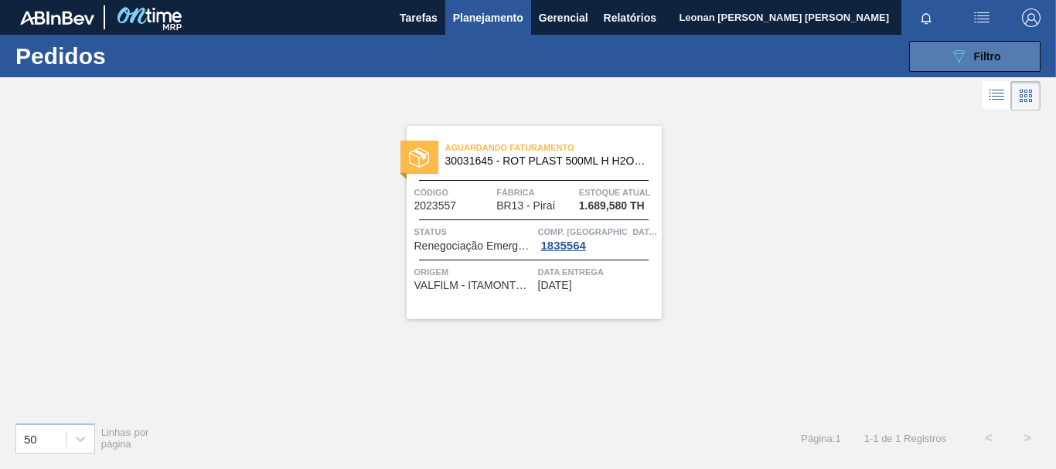
click at [955, 56] on icon "089F7B8B-B2A5-4AFE-B5C0-19BA573D28AC" at bounding box center [958, 56] width 19 height 19
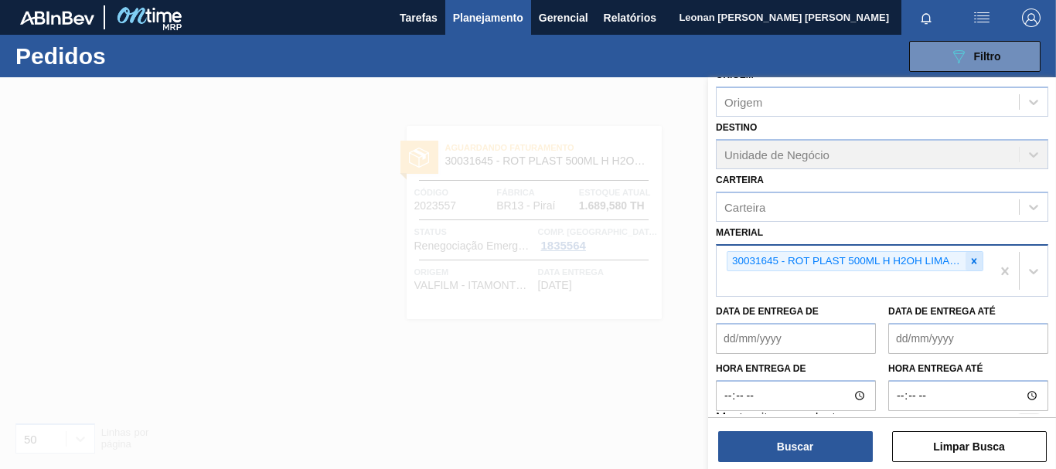
click at [975, 260] on icon at bounding box center [974, 261] width 11 height 11
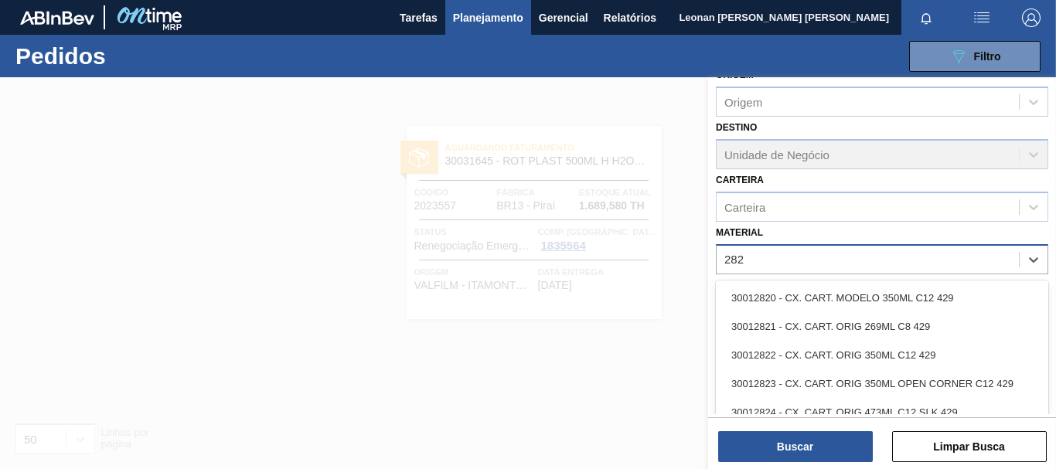
type input "2828"
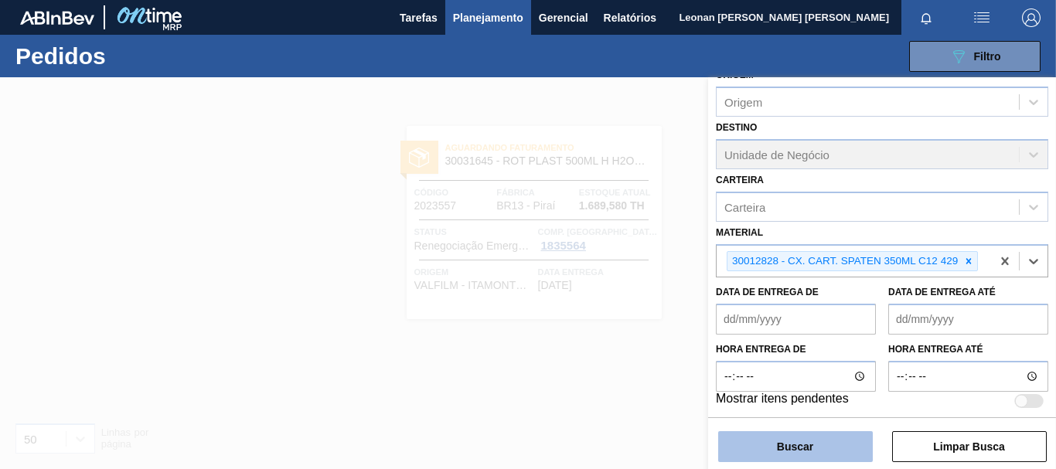
click at [799, 446] on button "Buscar" at bounding box center [795, 446] width 155 height 31
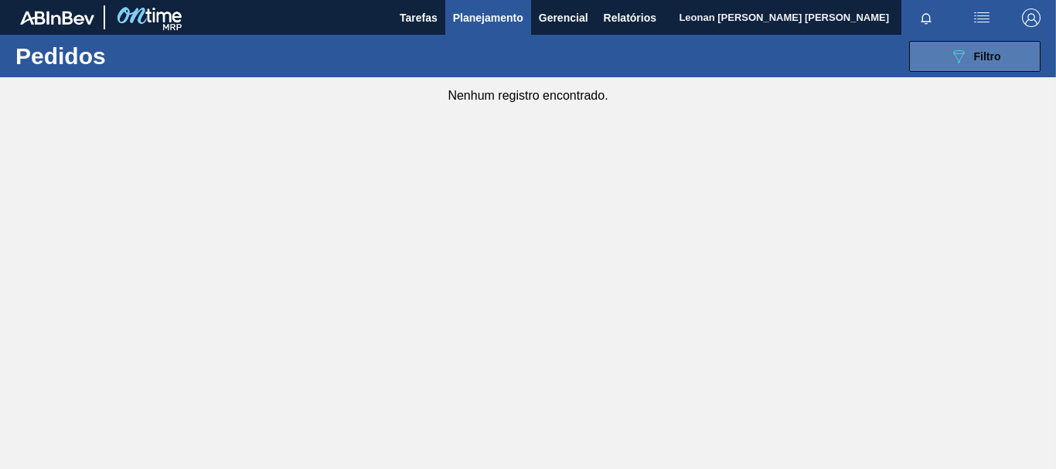
click at [938, 50] on button "089F7B8B-B2A5-4AFE-B5C0-19BA573D28AC Filtro" at bounding box center [974, 56] width 131 height 31
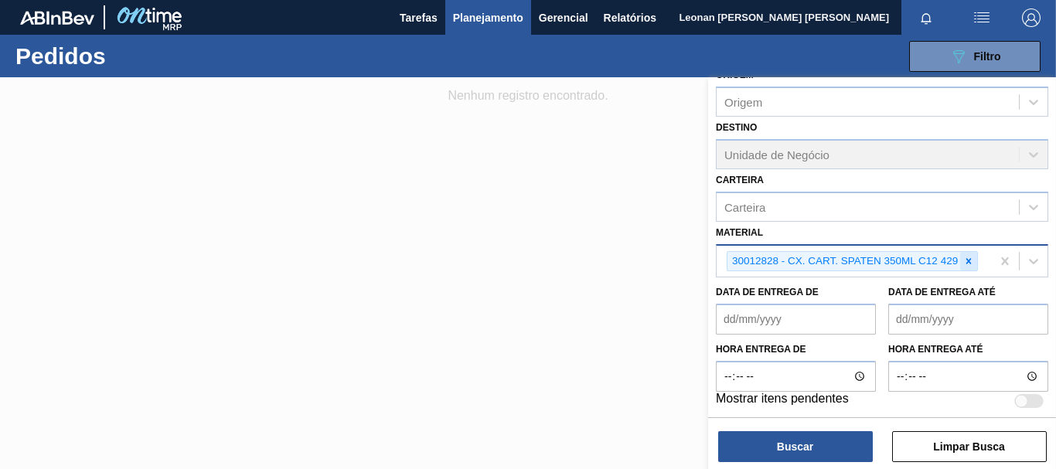
click at [974, 257] on icon at bounding box center [968, 261] width 11 height 11
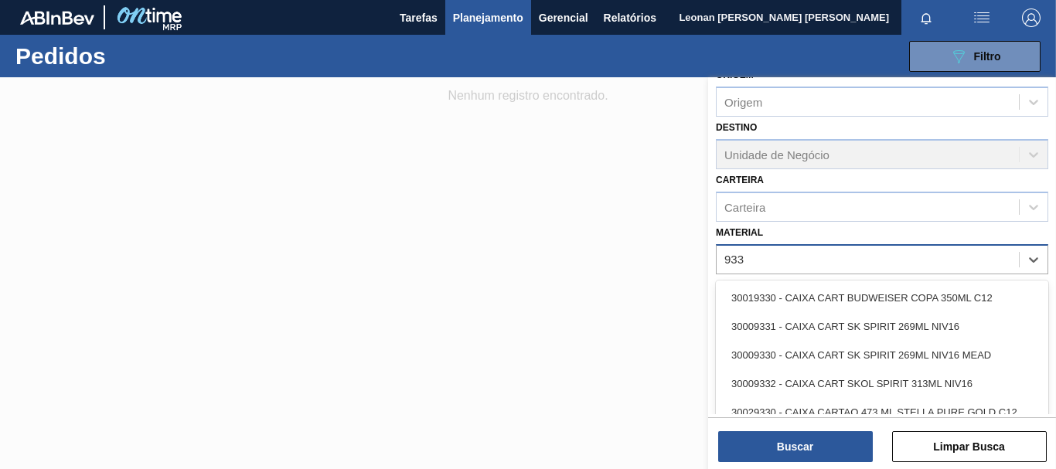
type input "9330"
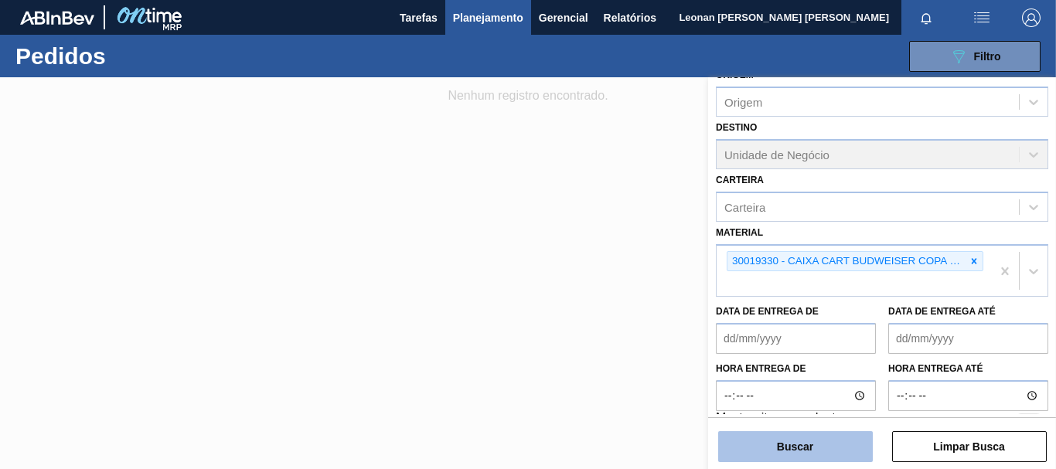
click at [801, 454] on button "Buscar" at bounding box center [795, 446] width 155 height 31
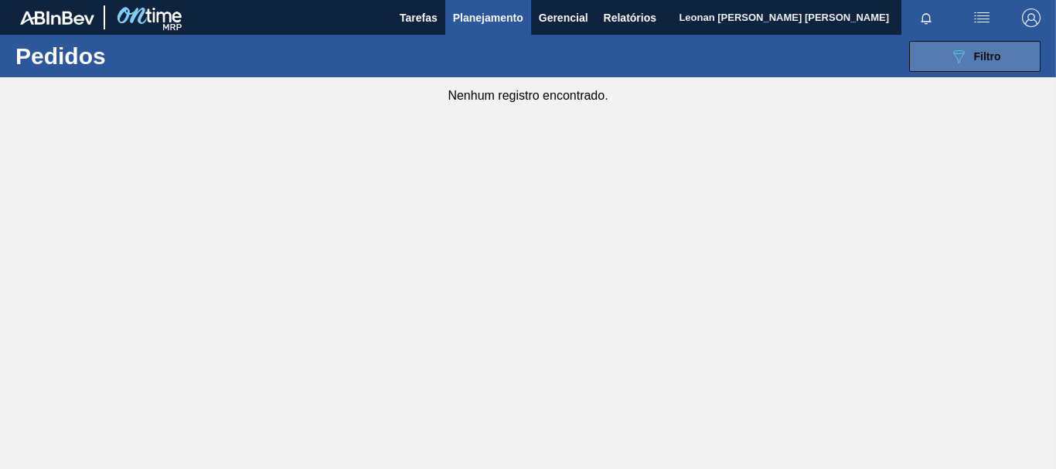
click at [915, 54] on button "089F7B8B-B2A5-4AFE-B5C0-19BA573D28AC Filtro" at bounding box center [974, 56] width 131 height 31
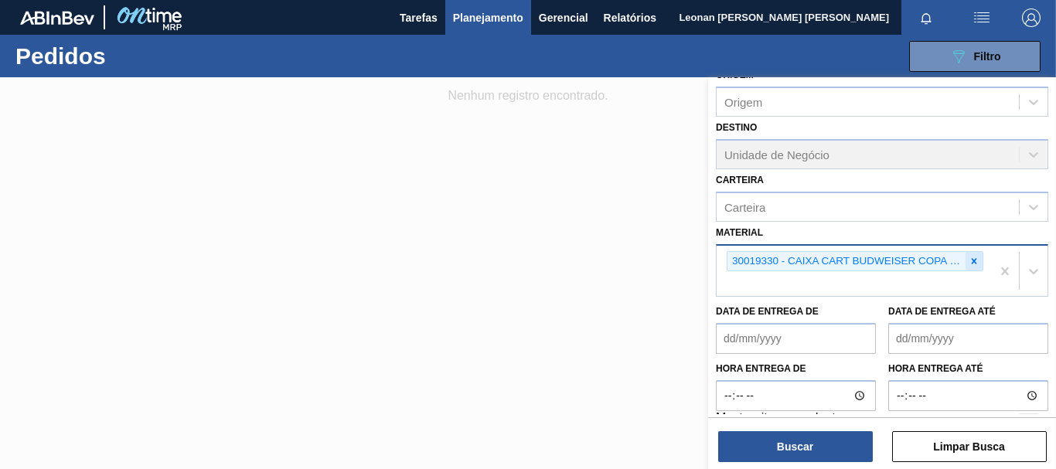
click at [969, 261] on icon at bounding box center [974, 261] width 11 height 11
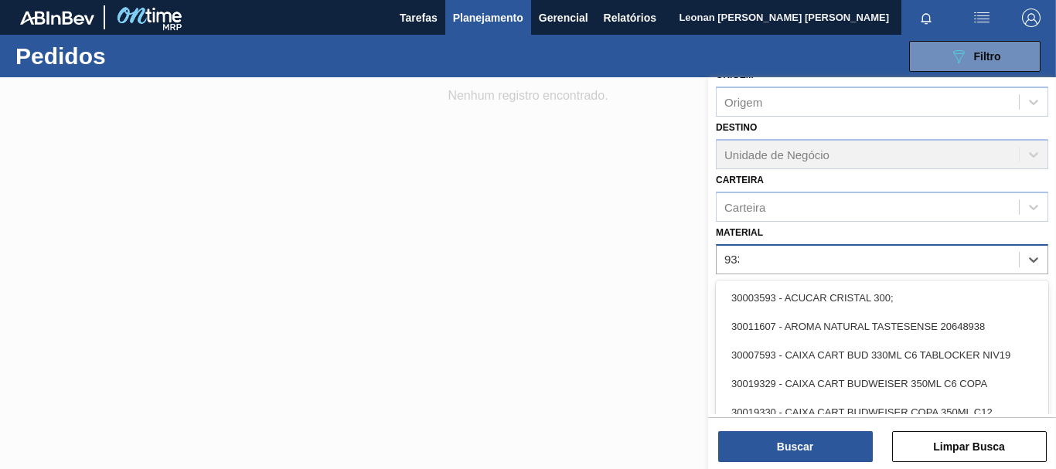
type input "9330"
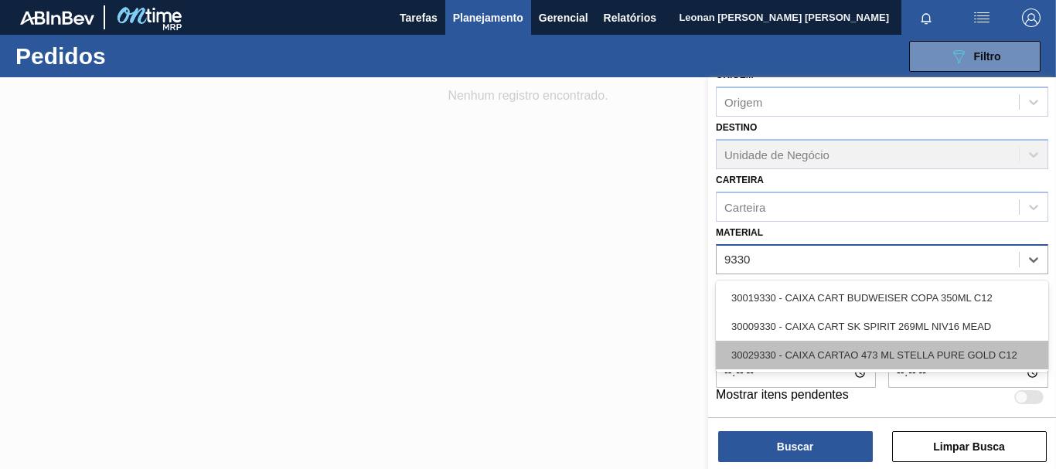
click at [955, 356] on div "30029330 - CAIXA CARTAO 473 ML STELLA PURE GOLD C12" at bounding box center [882, 355] width 332 height 29
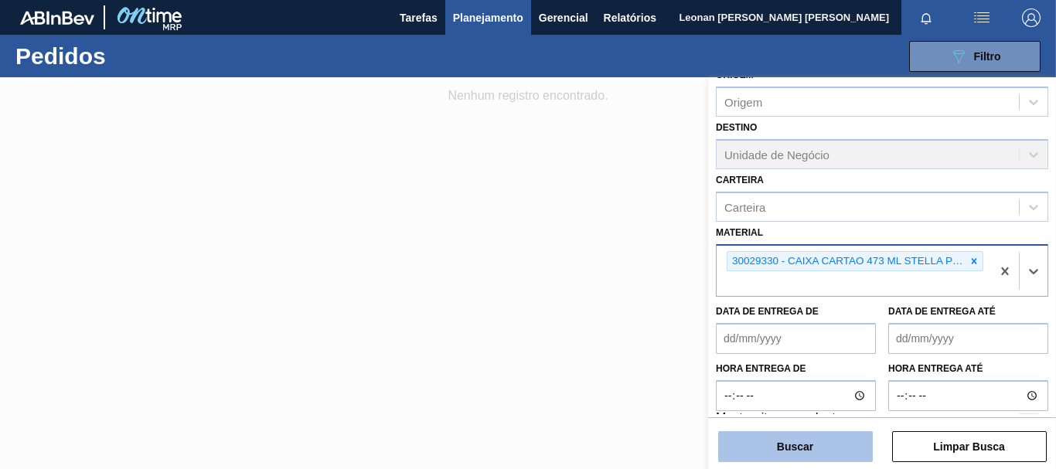
click at [826, 446] on button "Buscar" at bounding box center [795, 446] width 155 height 31
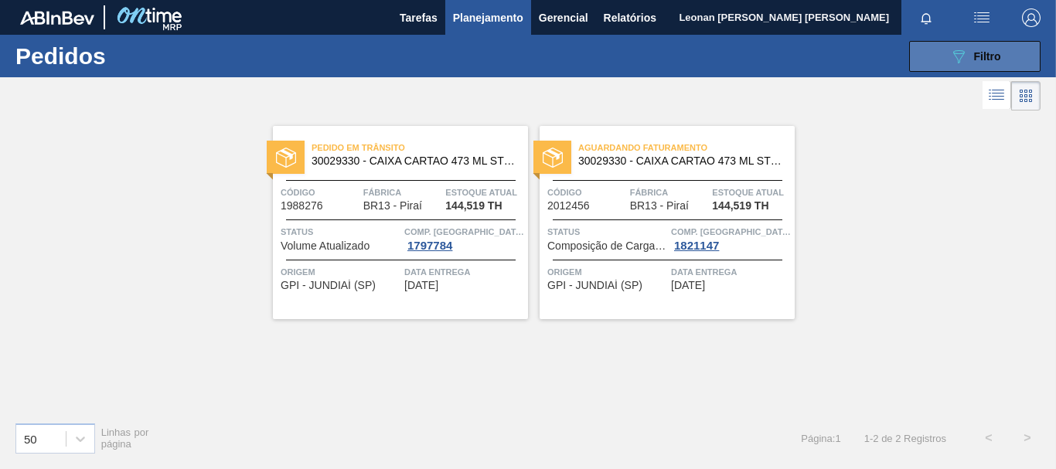
click at [960, 48] on icon "089F7B8B-B2A5-4AFE-B5C0-19BA573D28AC" at bounding box center [958, 56] width 19 height 19
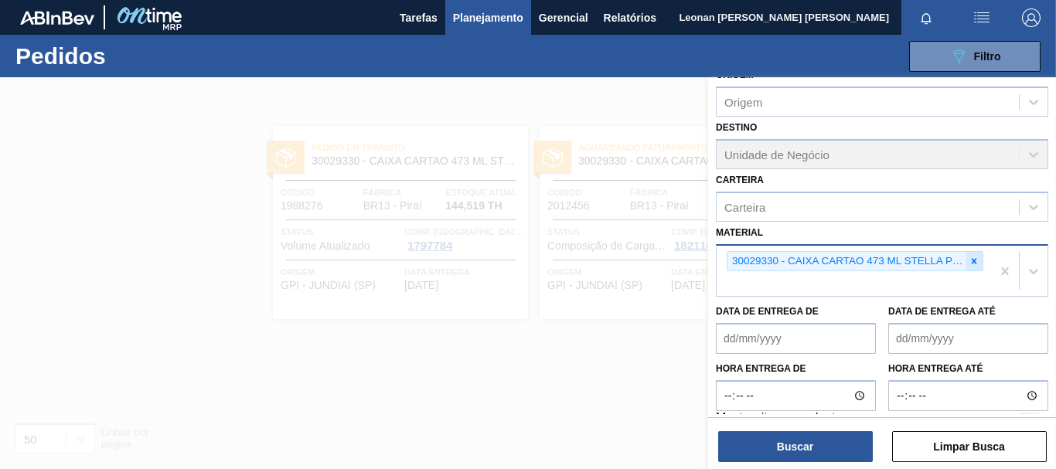
click at [972, 261] on icon at bounding box center [974, 260] width 5 height 5
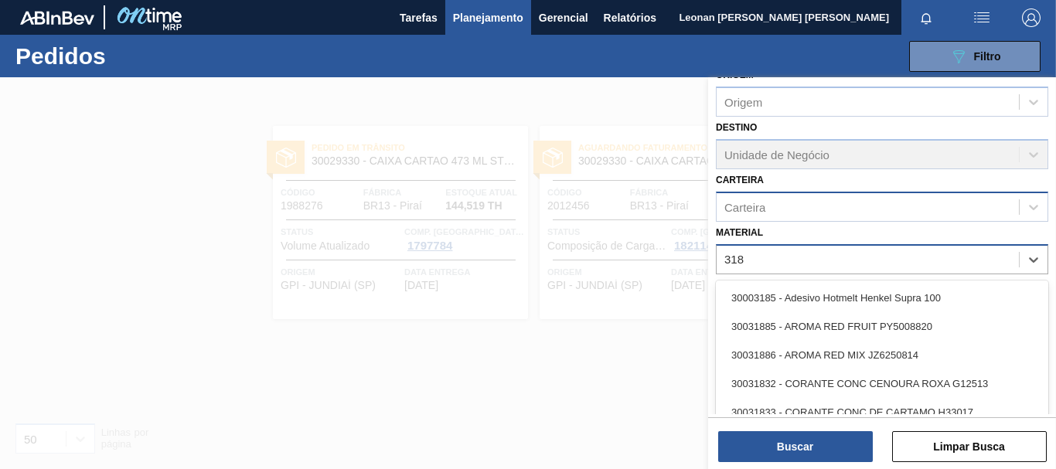
type input "3188"
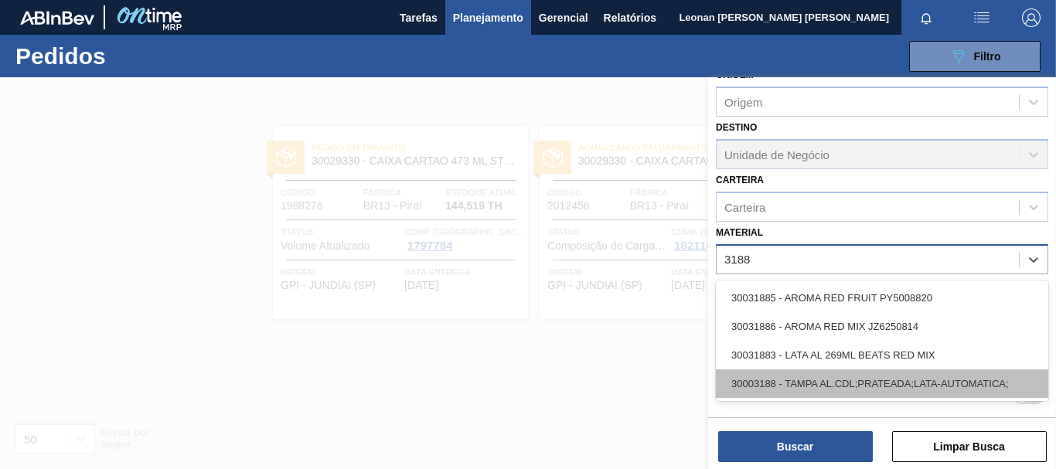
click at [896, 387] on div "30003188 - TAMPA AL.CDL;PRATEADA;LATA-AUTOMATICA;" at bounding box center [882, 384] width 332 height 29
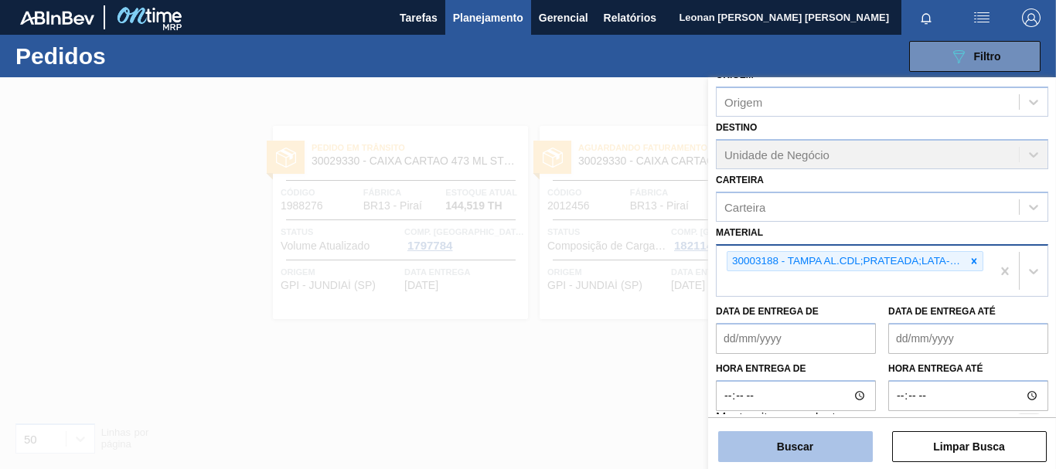
click at [792, 449] on button "Buscar" at bounding box center [795, 446] width 155 height 31
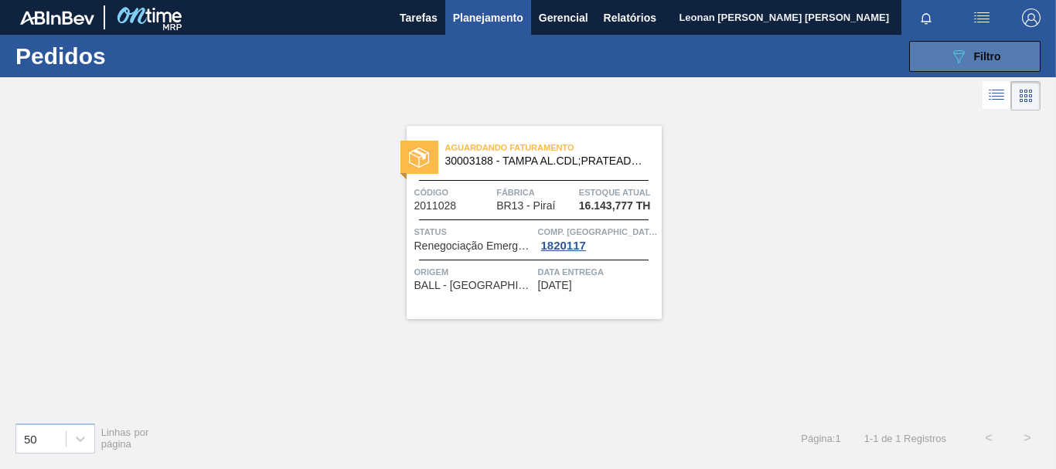
click at [956, 61] on icon "089F7B8B-B2A5-4AFE-B5C0-19BA573D28AC" at bounding box center [958, 56] width 19 height 19
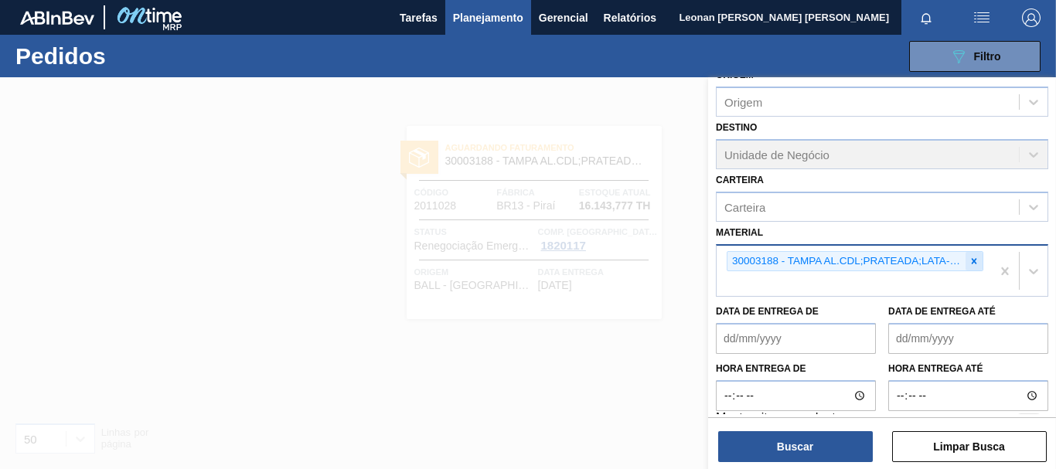
click at [973, 264] on icon at bounding box center [974, 261] width 11 height 11
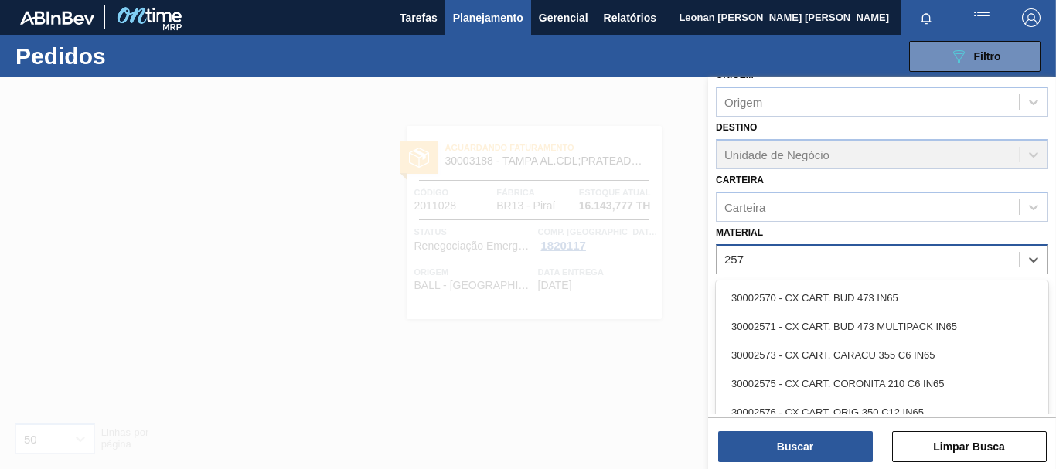
type input "2575"
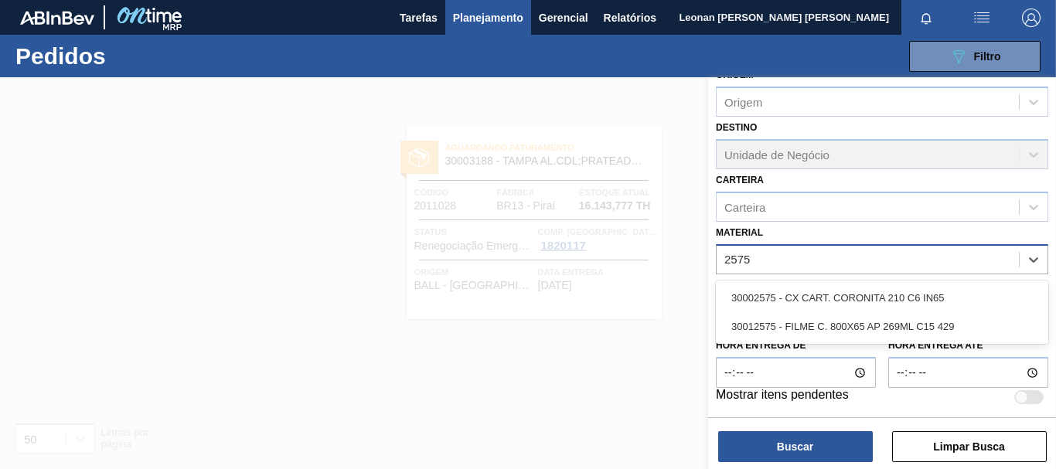
click at [922, 318] on div "30012575 - FILME C. 800X65 AP 269ML C15 429" at bounding box center [882, 326] width 332 height 29
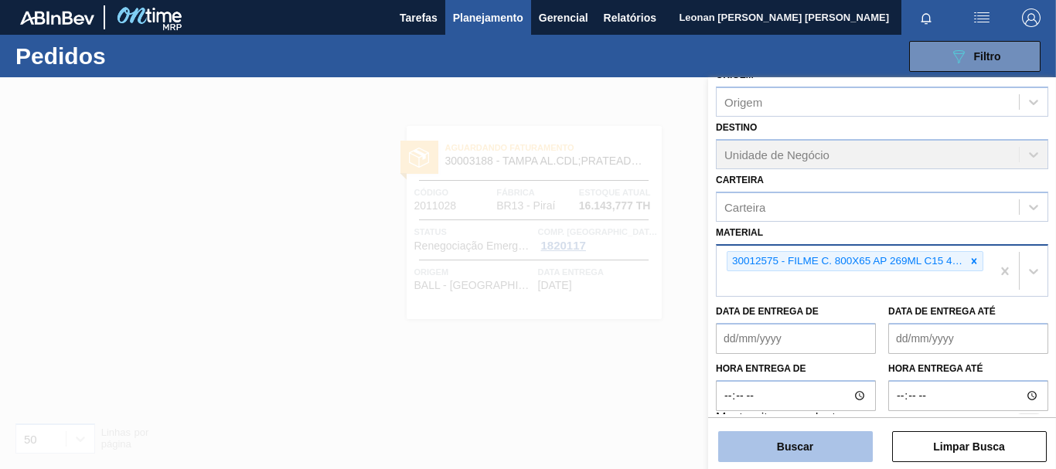
click at [859, 449] on button "Buscar" at bounding box center [795, 446] width 155 height 31
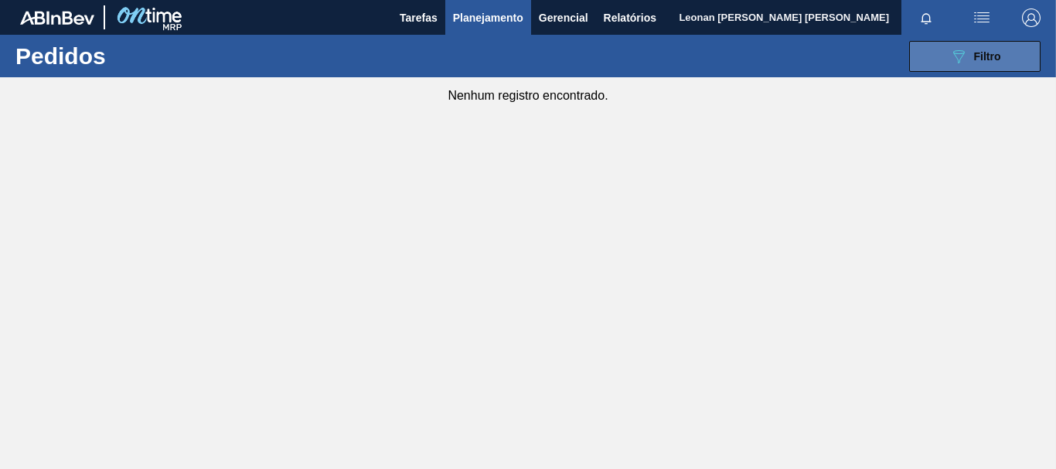
click at [990, 63] on div "089F7B8B-B2A5-4AFE-B5C0-19BA573D28AC Filtro" at bounding box center [975, 56] width 52 height 19
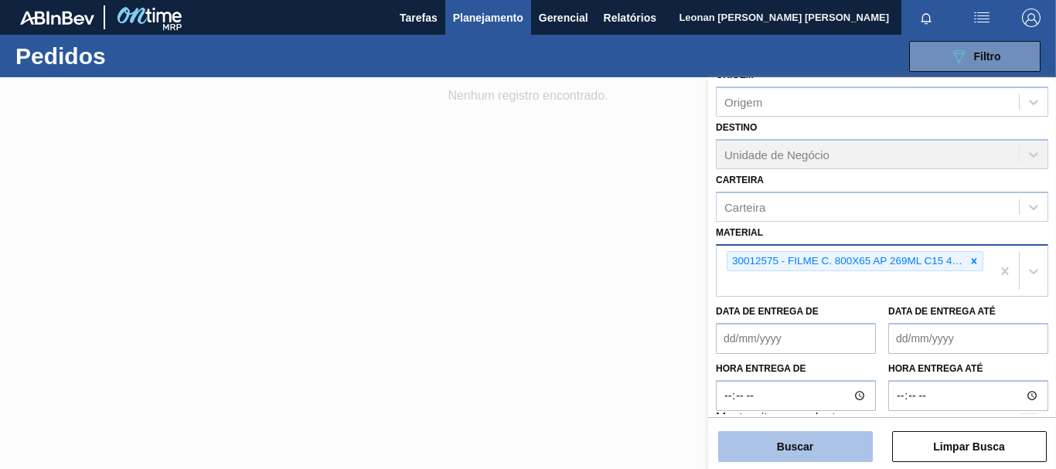
click at [859, 448] on button "Buscar" at bounding box center [795, 446] width 155 height 31
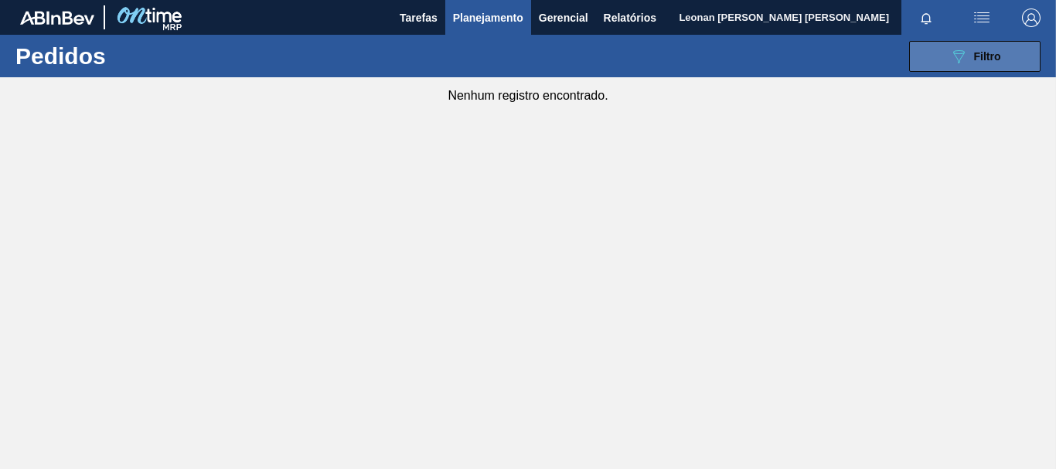
click at [931, 56] on button "089F7B8B-B2A5-4AFE-B5C0-19BA573D28AC Filtro" at bounding box center [974, 56] width 131 height 31
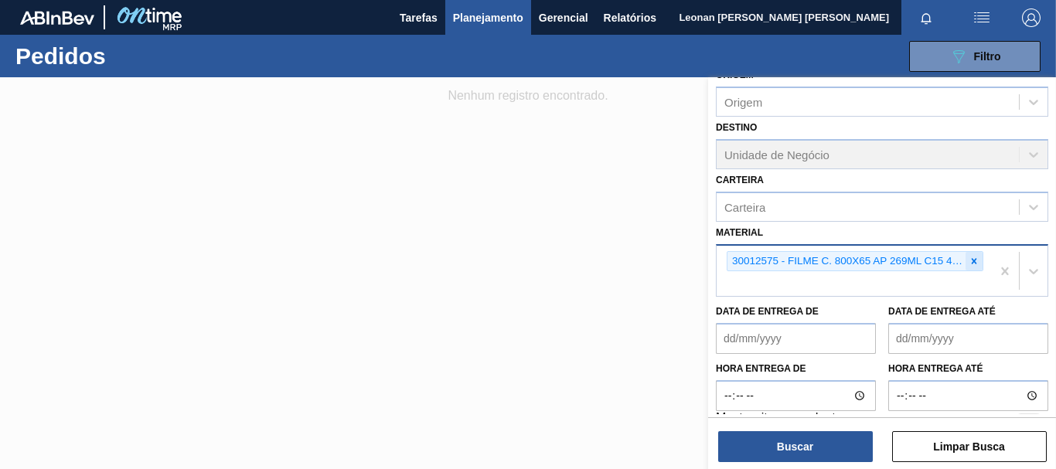
click at [969, 257] on icon at bounding box center [974, 261] width 11 height 11
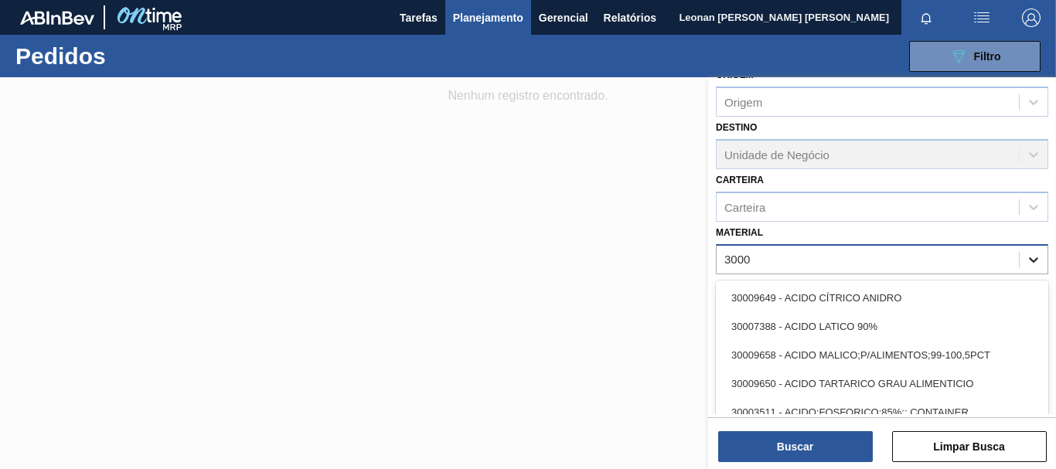
type input "3000"
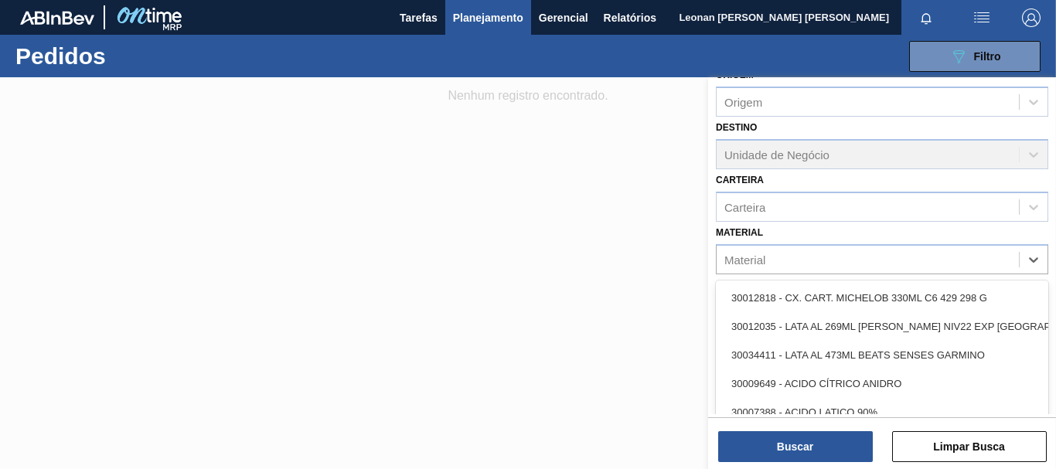
drag, startPoint x: 786, startPoint y: 261, endPoint x: 812, endPoint y: 262, distance: 25.6
click at [786, 261] on div "Material" at bounding box center [868, 259] width 302 height 22
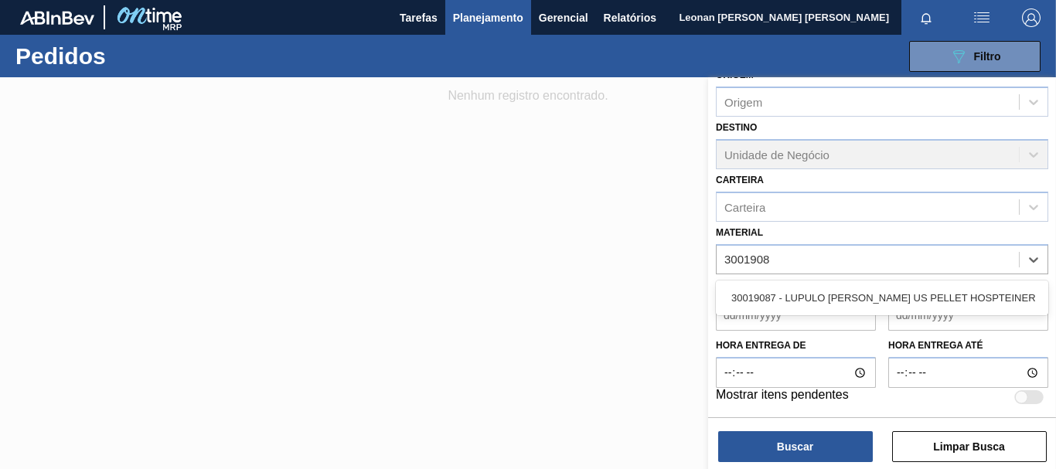
type input "30019087"
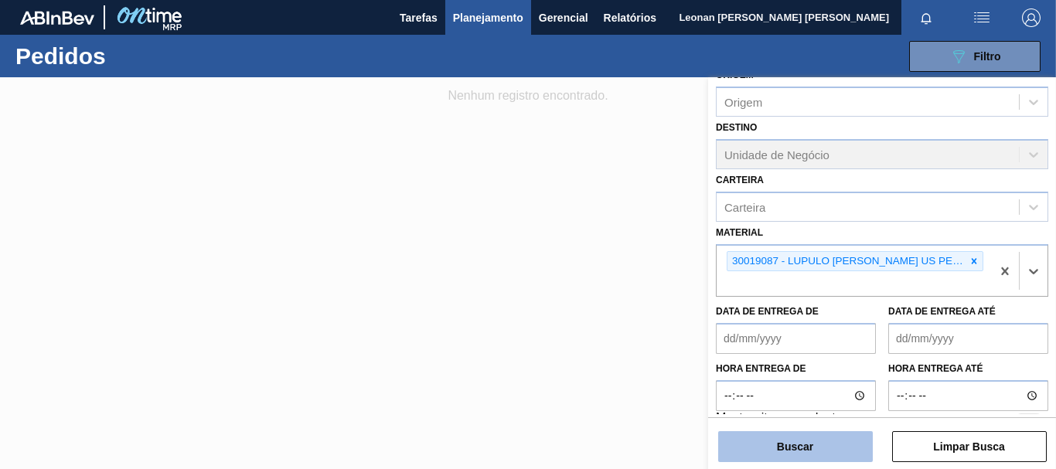
click at [757, 452] on button "Buscar" at bounding box center [795, 446] width 155 height 31
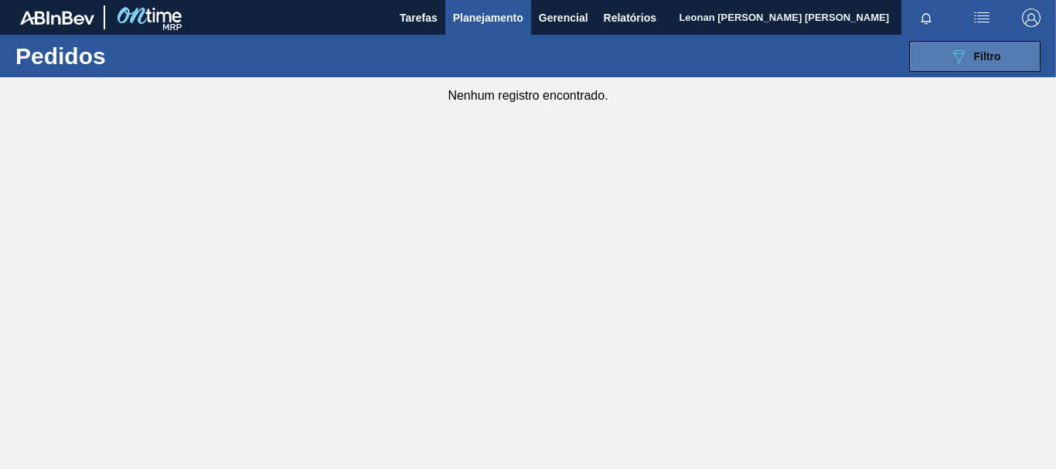
click at [981, 61] on span "Filtro" at bounding box center [987, 56] width 27 height 12
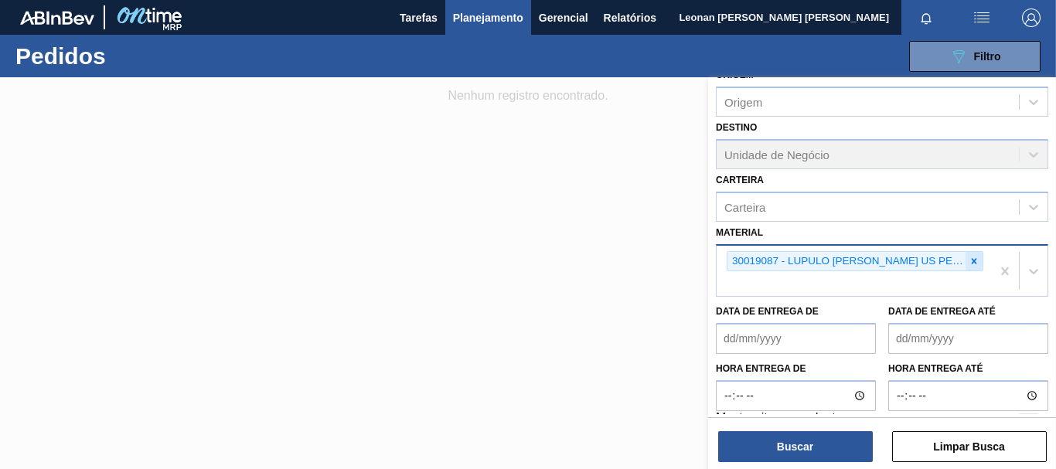
click at [969, 259] on icon at bounding box center [974, 261] width 11 height 11
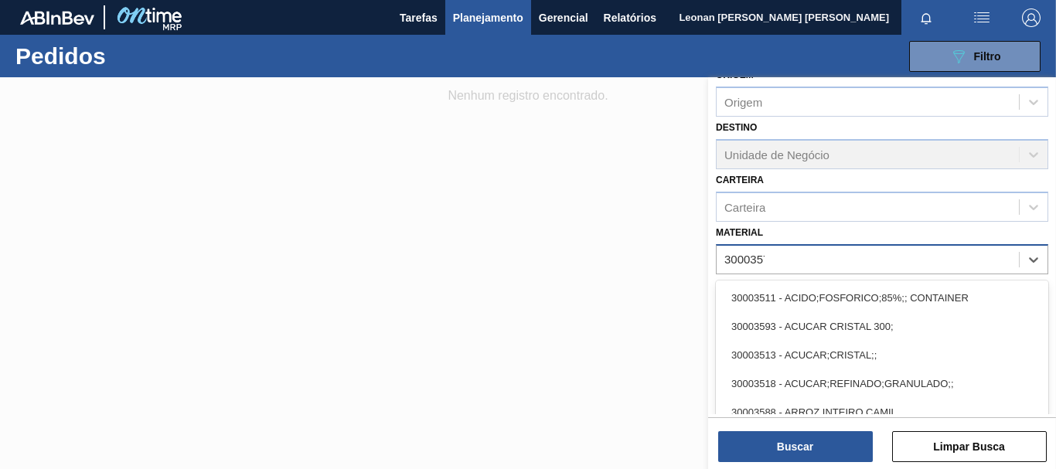
type input "30003577"
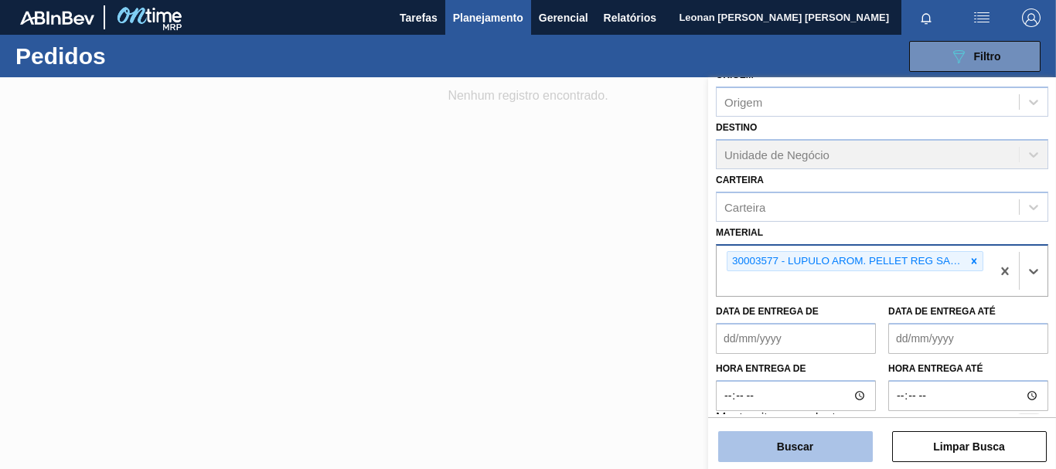
click at [834, 453] on button "Buscar" at bounding box center [795, 446] width 155 height 31
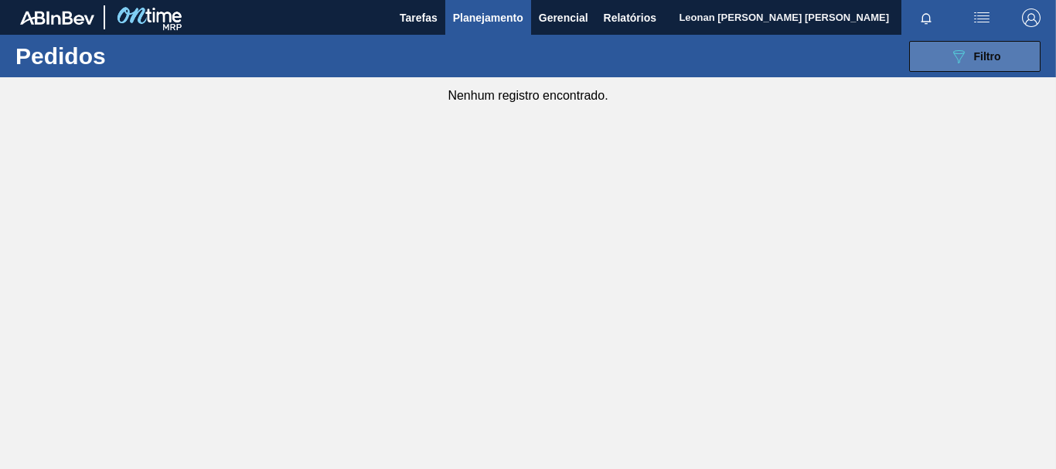
click at [942, 42] on button "089F7B8B-B2A5-4AFE-B5C0-19BA573D28AC Filtro" at bounding box center [974, 56] width 131 height 31
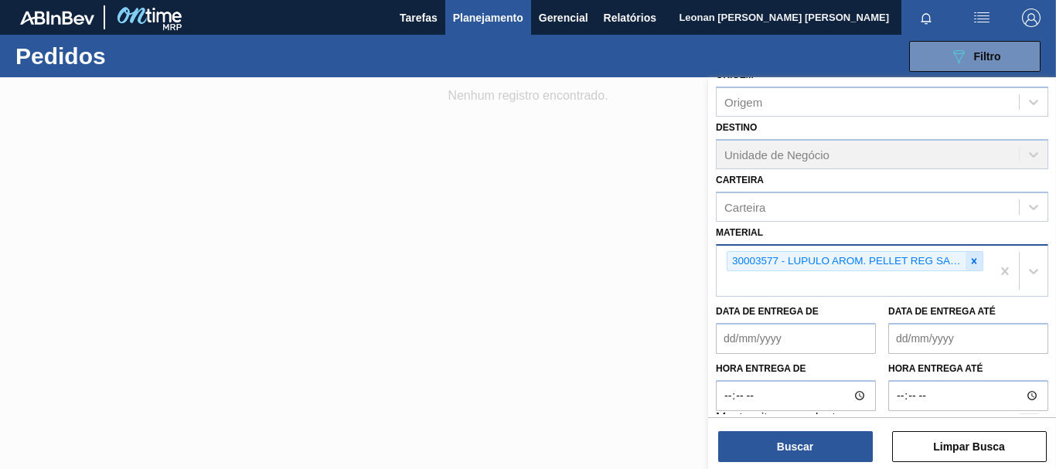
click at [972, 262] on icon at bounding box center [974, 260] width 5 height 5
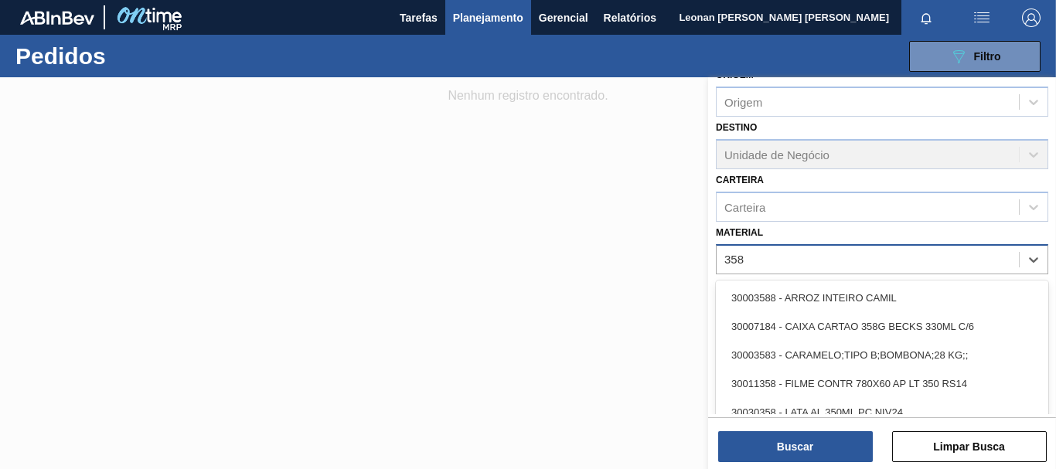
type input "3581"
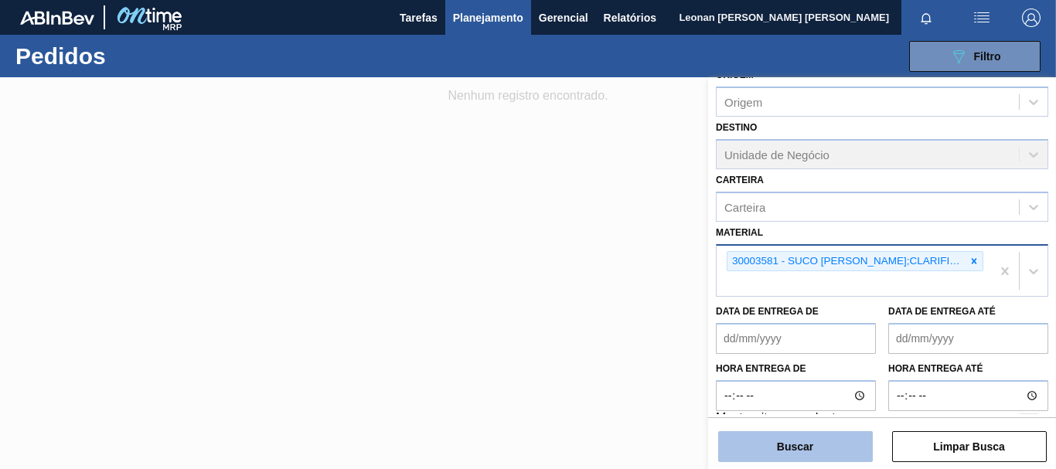
click at [785, 454] on button "Buscar" at bounding box center [795, 446] width 155 height 31
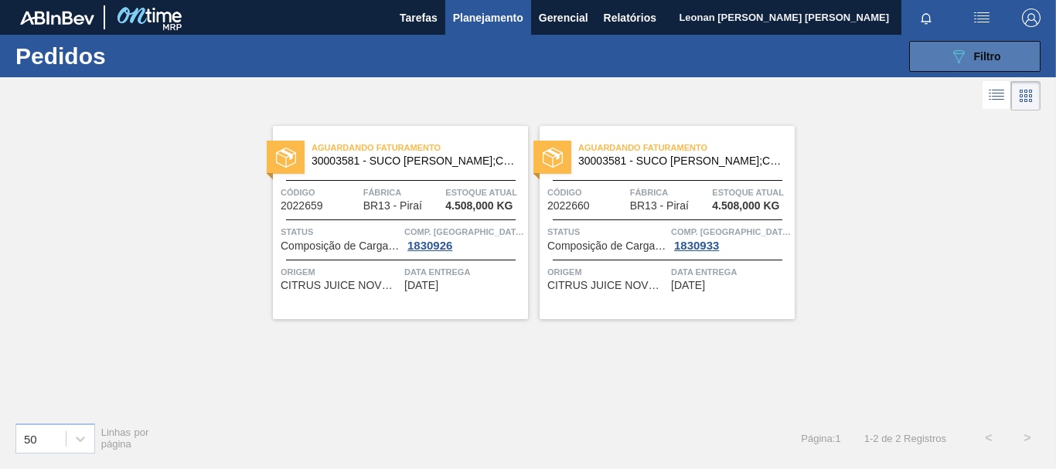
click at [958, 51] on icon "089F7B8B-B2A5-4AFE-B5C0-19BA573D28AC" at bounding box center [958, 56] width 19 height 19
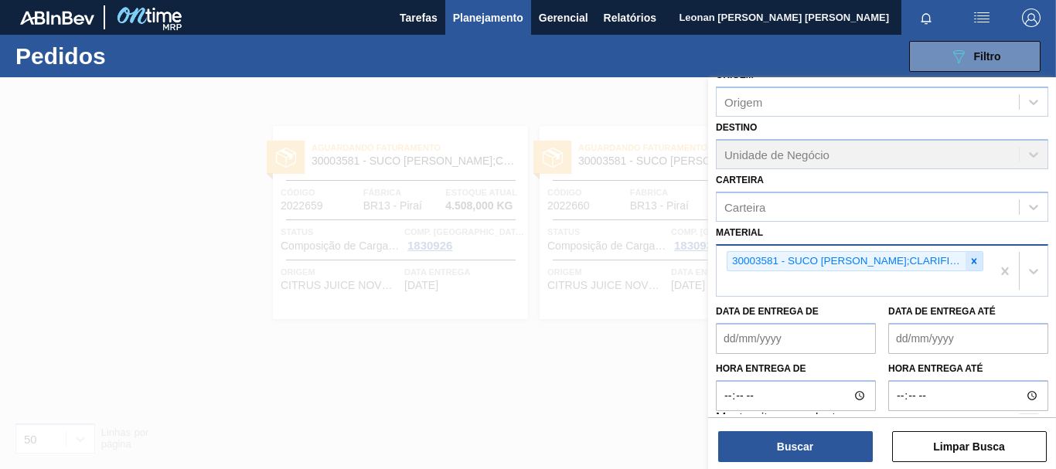
click at [975, 265] on icon at bounding box center [974, 261] width 11 height 11
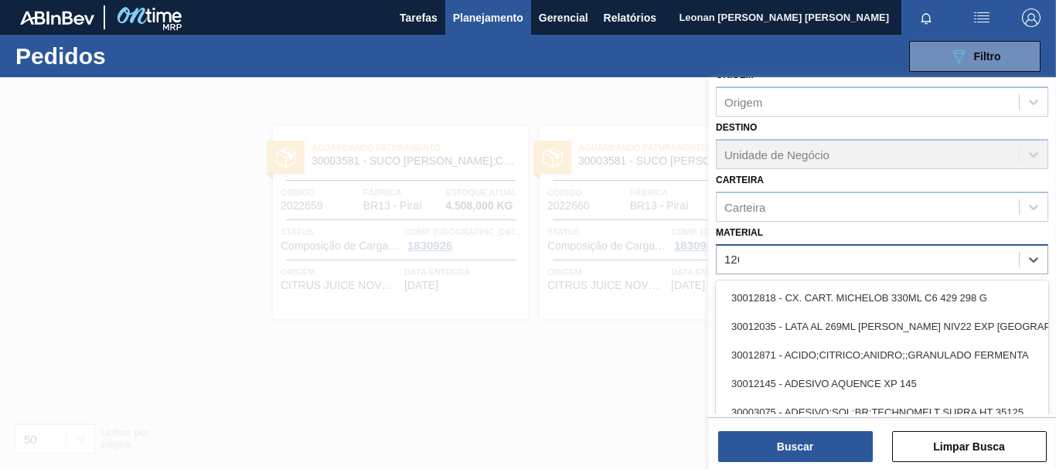
type input "1269"
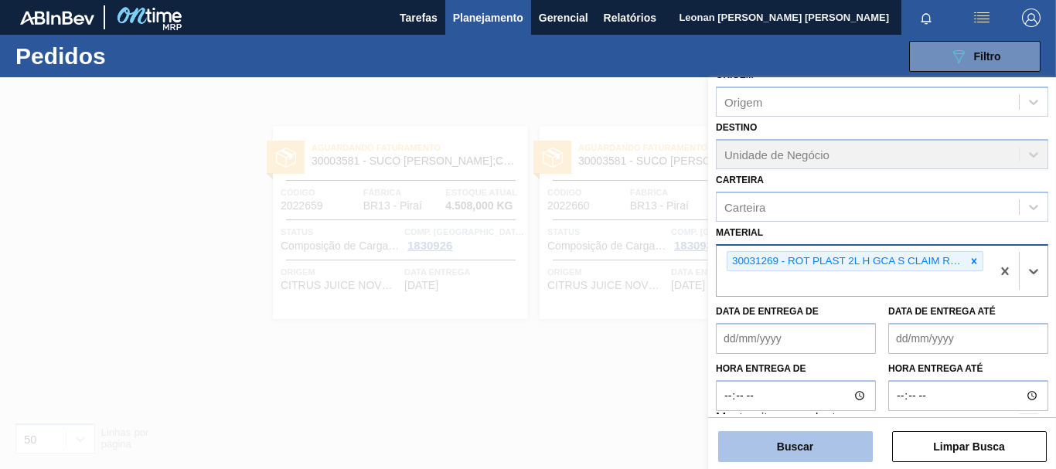
click at [823, 440] on button "Buscar" at bounding box center [795, 446] width 155 height 31
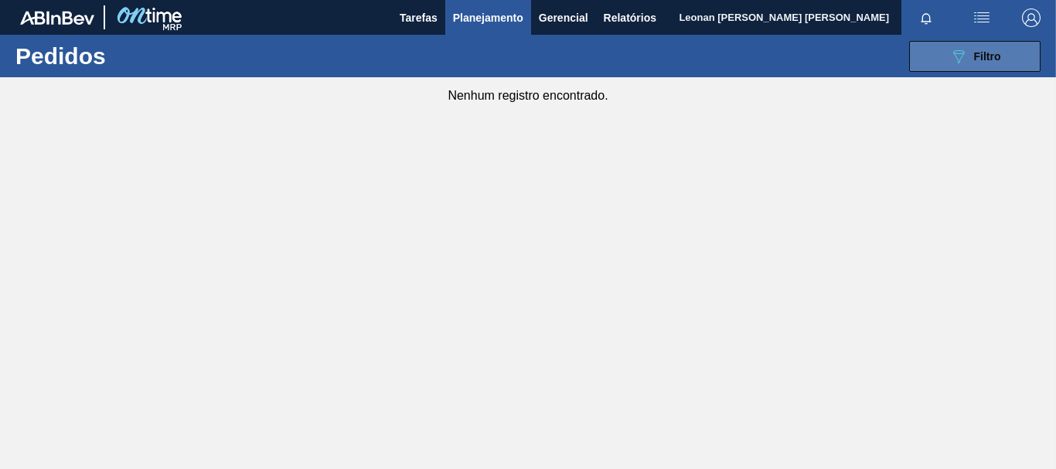
click at [944, 63] on button "089F7B8B-B2A5-4AFE-B5C0-19BA573D28AC Filtro" at bounding box center [974, 56] width 131 height 31
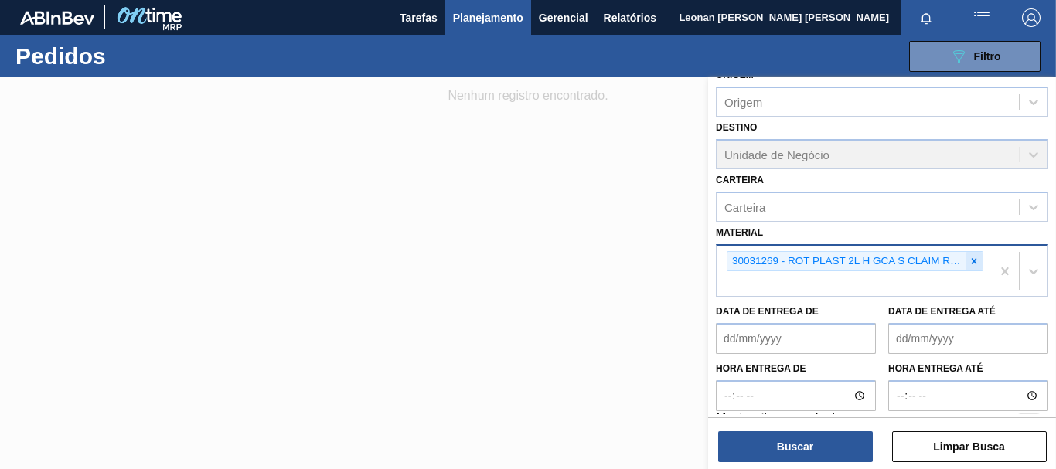
click at [969, 257] on icon at bounding box center [974, 261] width 11 height 11
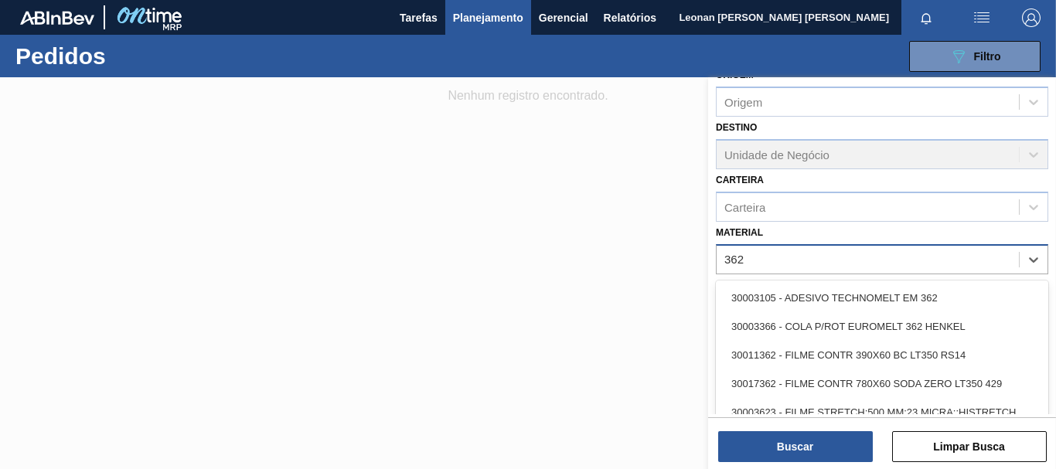
type input "3623"
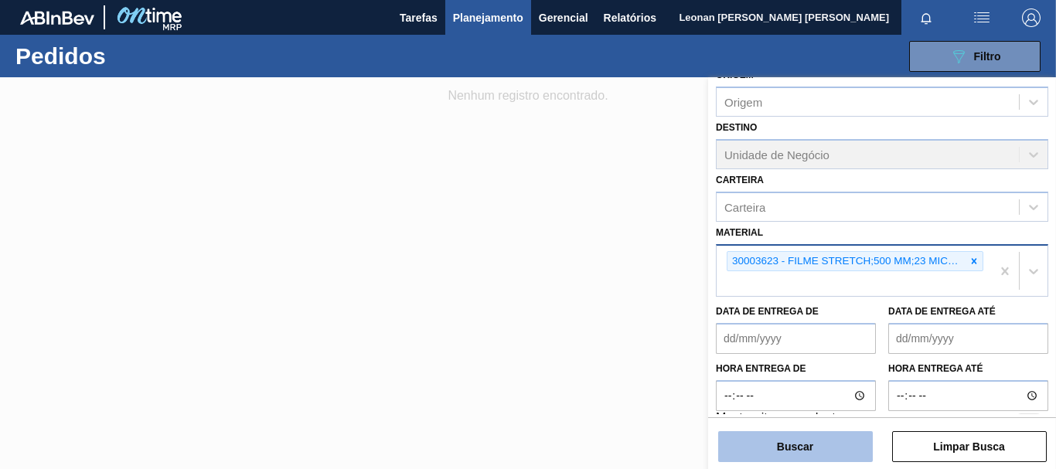
click at [856, 449] on button "Buscar" at bounding box center [795, 446] width 155 height 31
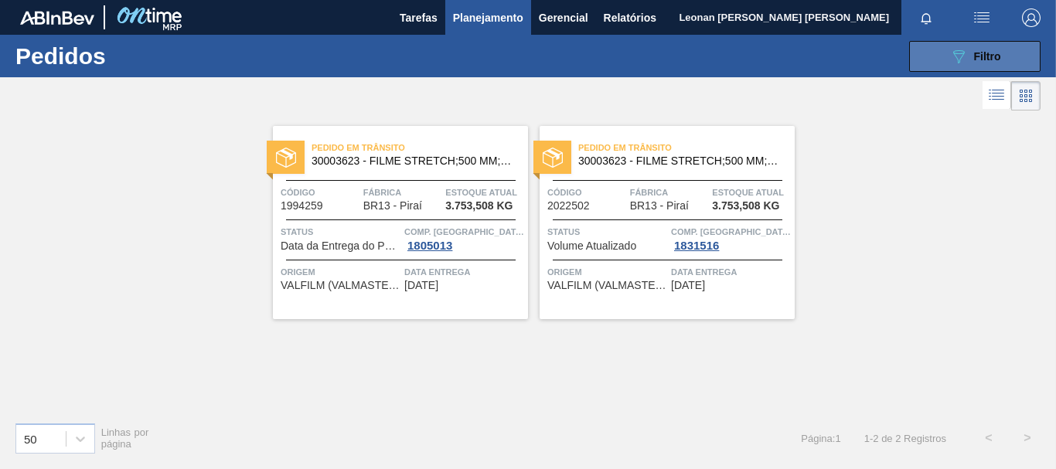
click at [1005, 63] on button "089F7B8B-B2A5-4AFE-B5C0-19BA573D28AC Filtro" at bounding box center [974, 56] width 131 height 31
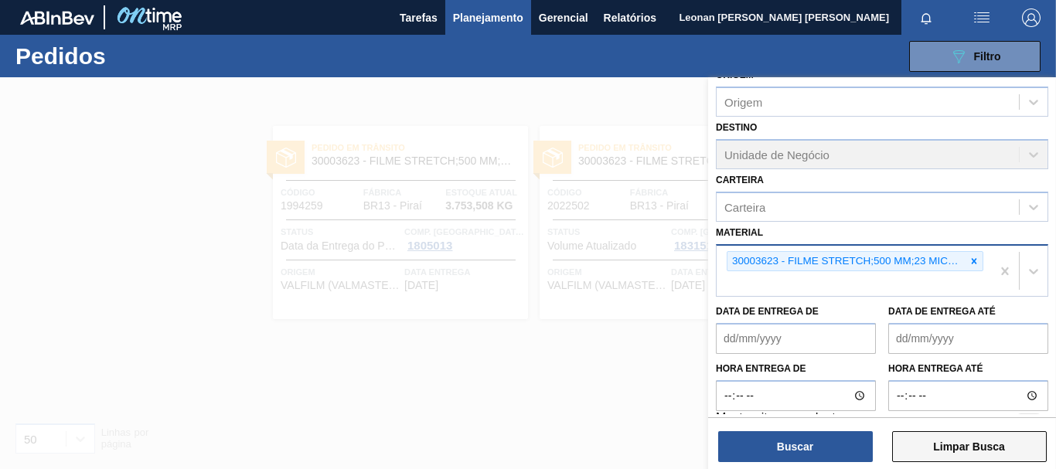
click at [1019, 445] on button "Limpar Busca" at bounding box center [969, 446] width 155 height 31
